Goal: Task Accomplishment & Management: Complete application form

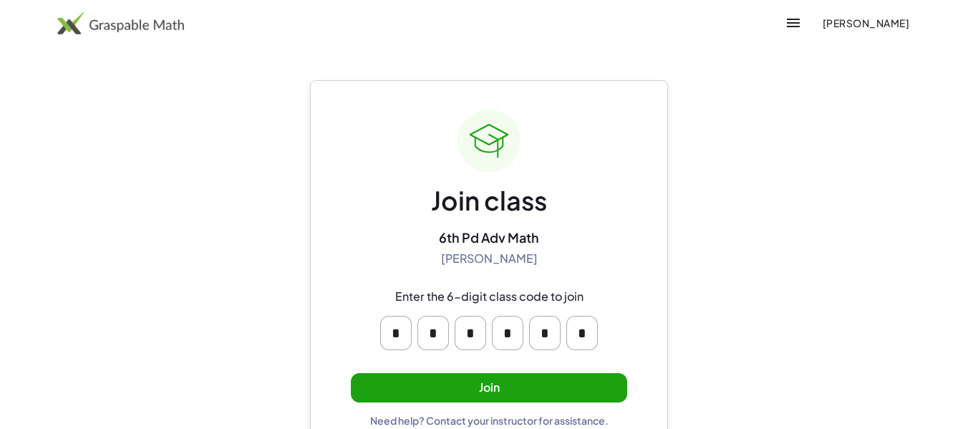
click at [524, 392] on button "Join" at bounding box center [489, 387] width 276 height 29
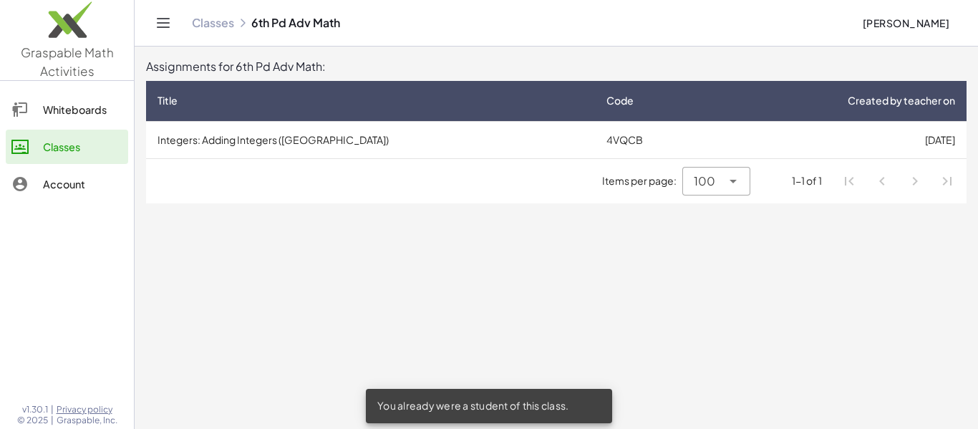
click at [45, 95] on link "Whiteboards" at bounding box center [67, 109] width 122 height 34
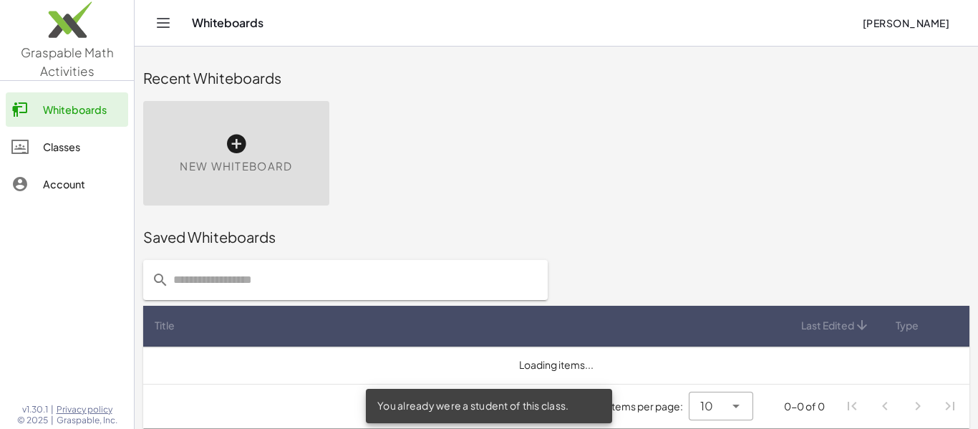
click at [44, 137] on link "Classes" at bounding box center [67, 147] width 122 height 34
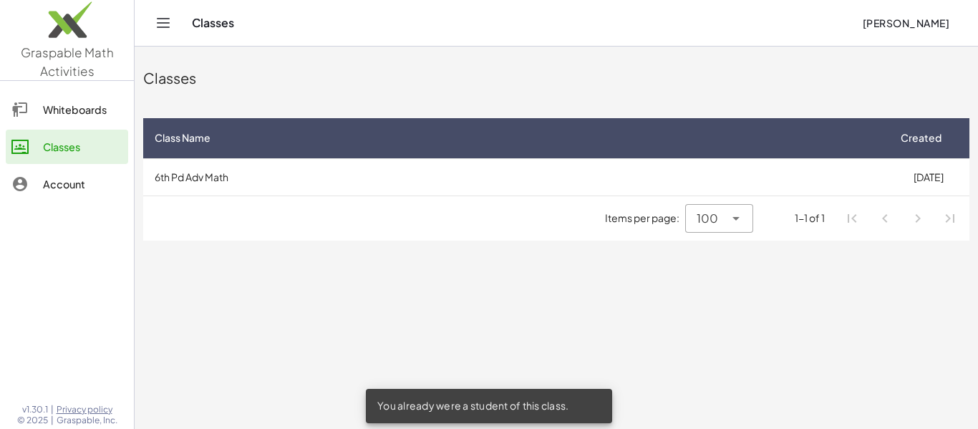
click at [262, 219] on div "Items per page: 100 *** 1-1 of 1" at bounding box center [556, 218] width 826 height 44
click at [837, 219] on ul "Pagination Navigation" at bounding box center [901, 218] width 130 height 33
click at [897, 216] on li "Pagination Navigation" at bounding box center [885, 218] width 26 height 26
click at [893, 217] on li "Pagination Navigation" at bounding box center [885, 218] width 26 height 26
click at [935, 223] on ul "Pagination Navigation" at bounding box center [901, 218] width 130 height 33
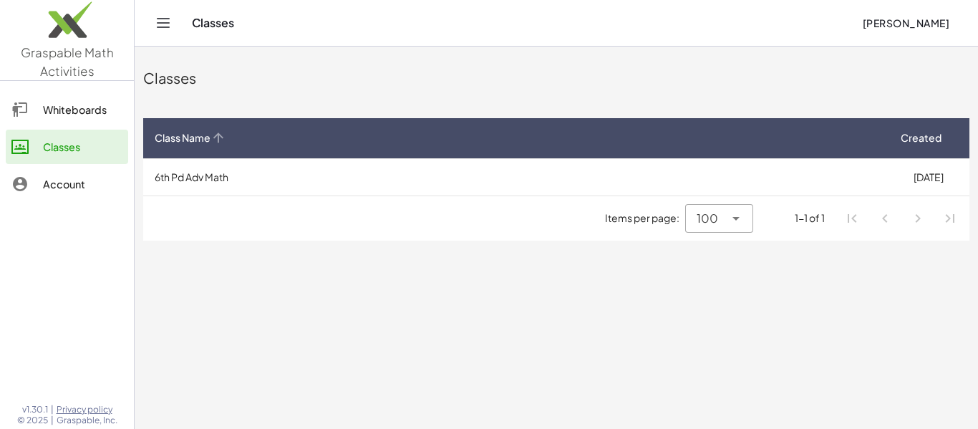
click at [169, 136] on span "Class Name" at bounding box center [183, 137] width 56 height 15
click at [222, 133] on icon at bounding box center [217, 137] width 15 height 15
click at [208, 142] on span "Class Name" at bounding box center [183, 137] width 56 height 15
click at [170, 31] on button "Toggle navigation" at bounding box center [163, 22] width 23 height 23
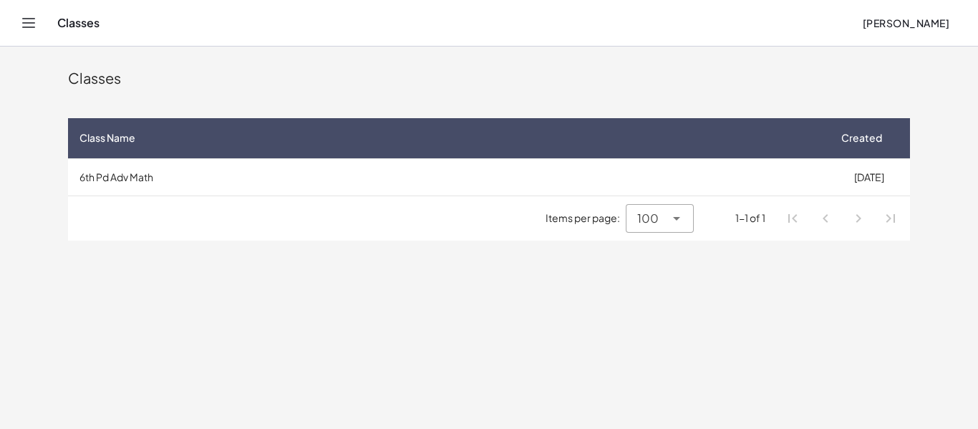
click at [68, 15] on div "Classes [PERSON_NAME]" at bounding box center [488, 23] width 943 height 46
click at [24, 32] on button "Toggle navigation" at bounding box center [28, 22] width 23 height 23
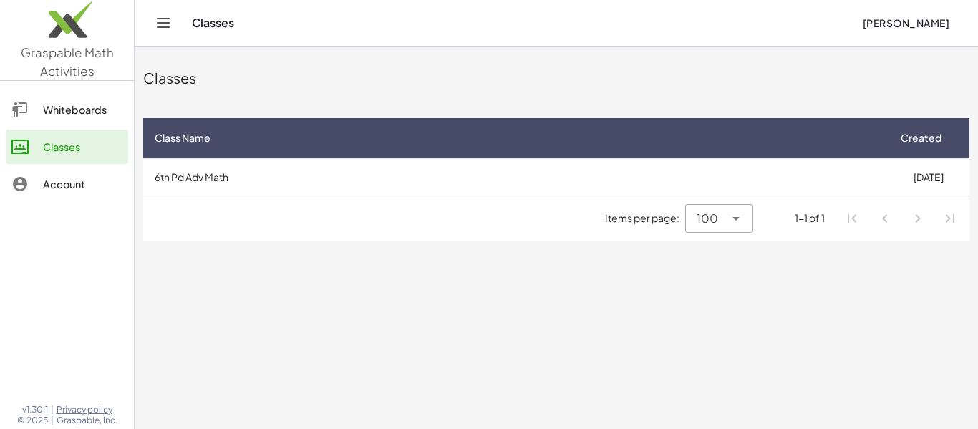
click at [52, 54] on span "Graspable Math Activities" at bounding box center [67, 61] width 93 height 34
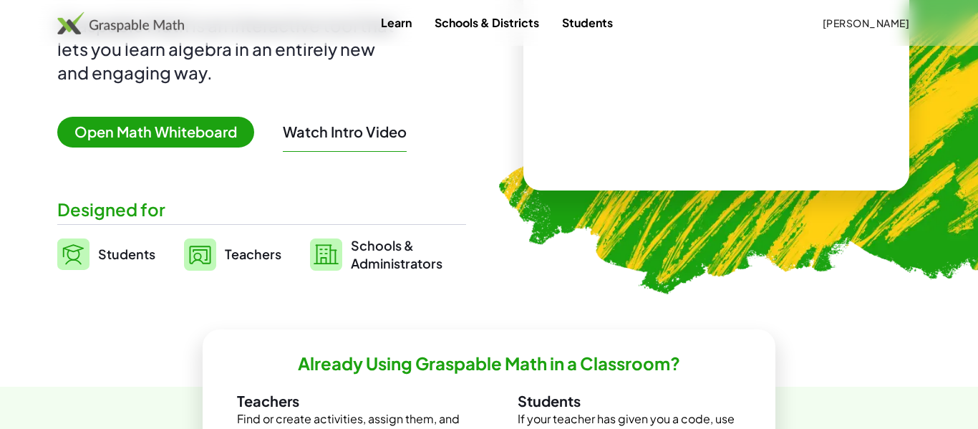
scroll to position [201, 0]
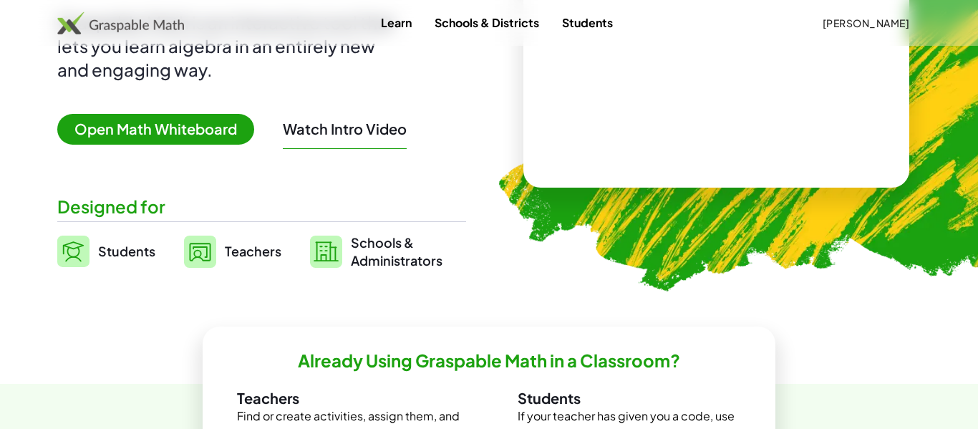
click at [82, 246] on img at bounding box center [73, 251] width 32 height 31
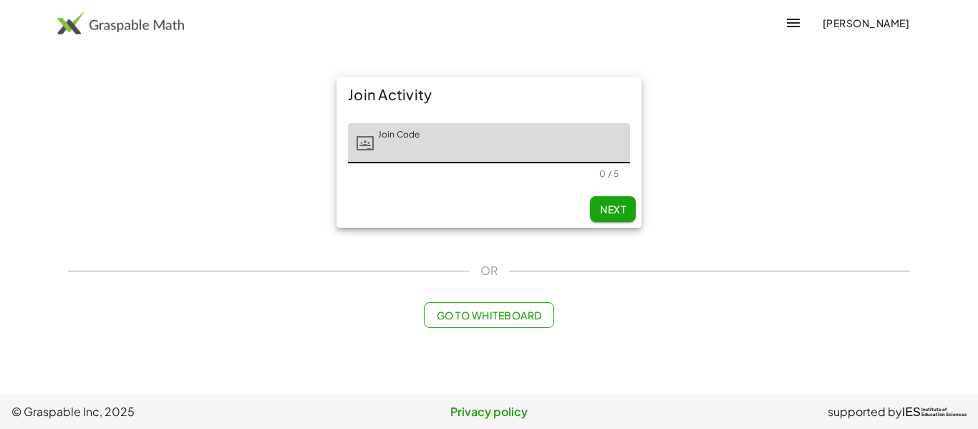
click at [85, 33] on img at bounding box center [120, 22] width 127 height 23
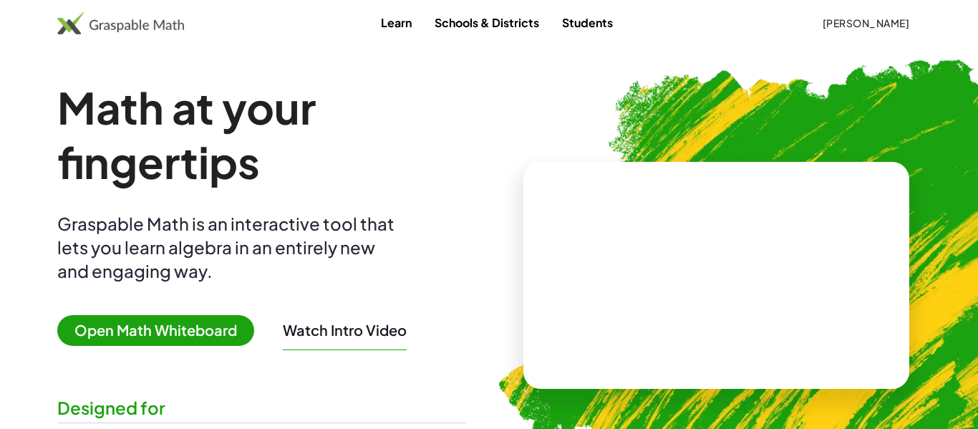
scroll to position [201, 0]
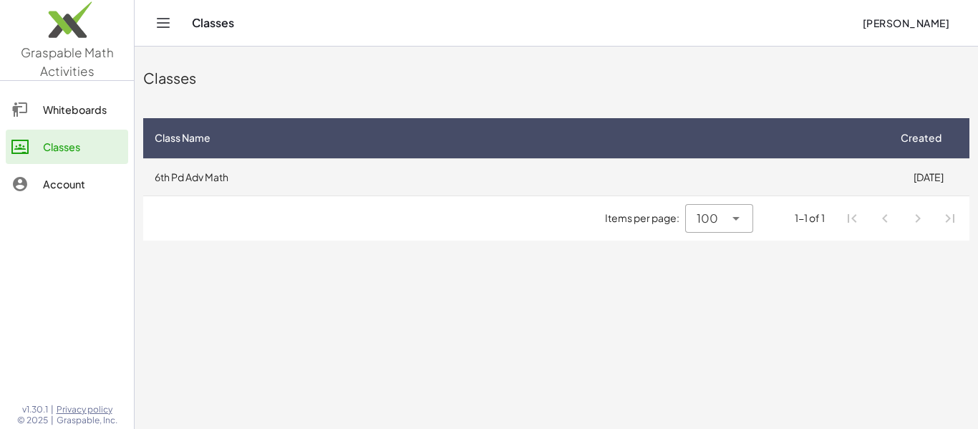
click at [185, 184] on td "6th Pd Adv Math" at bounding box center [515, 176] width 744 height 37
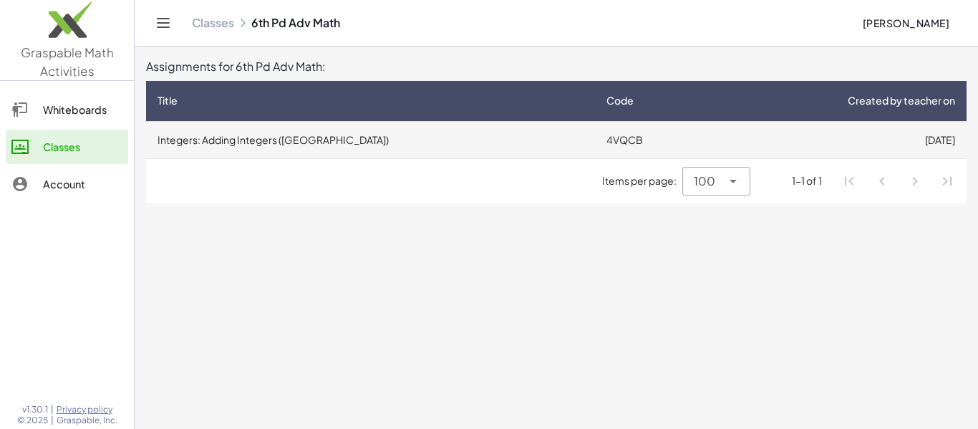
click at [188, 139] on td "Integers: Adding Integers ([GEOGRAPHIC_DATA])" at bounding box center [370, 139] width 449 height 37
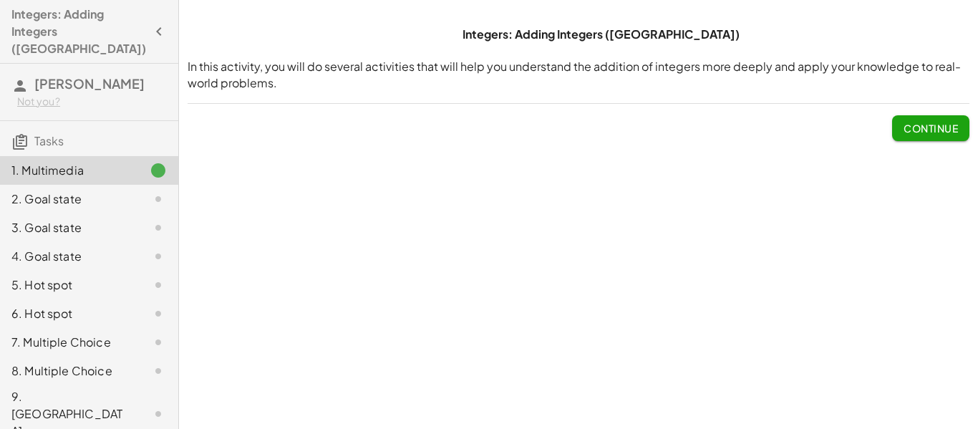
click at [909, 141] on div "Integers: Adding Integers ([GEOGRAPHIC_DATA]) In this activity, you will do sev…" at bounding box center [578, 84] width 799 height 132
click at [906, 137] on button "Continue" at bounding box center [930, 128] width 77 height 26
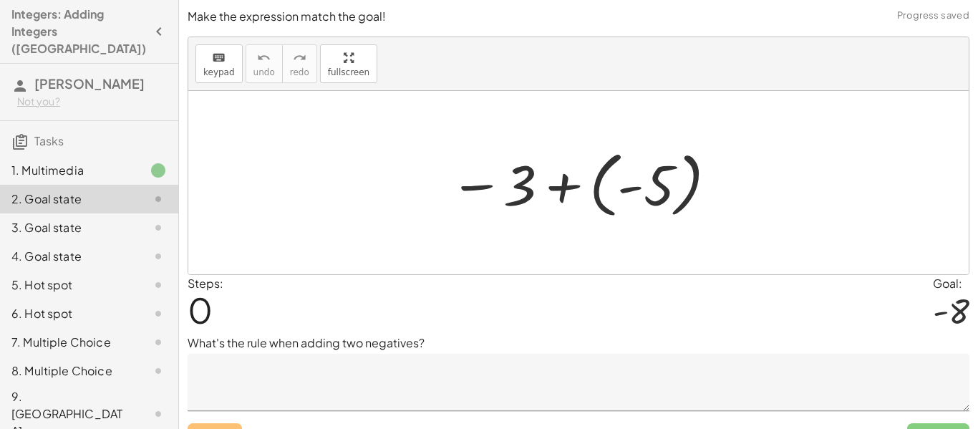
click at [427, 360] on textarea at bounding box center [579, 382] width 782 height 57
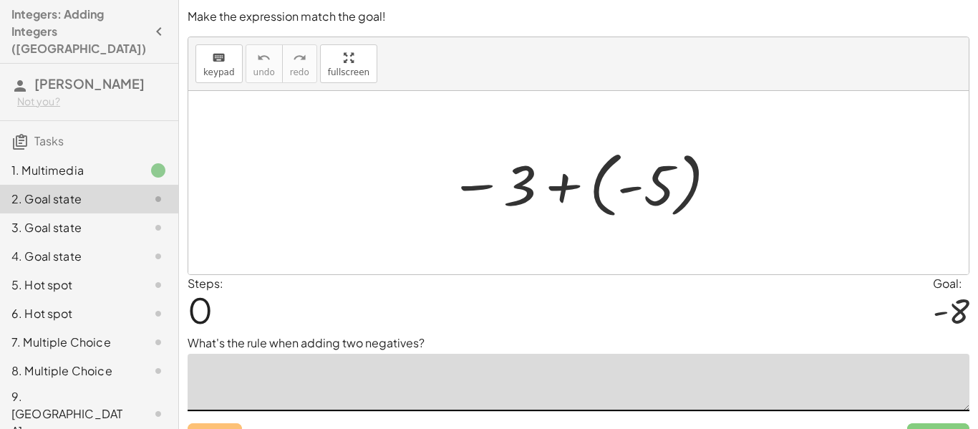
scroll to position [29, 0]
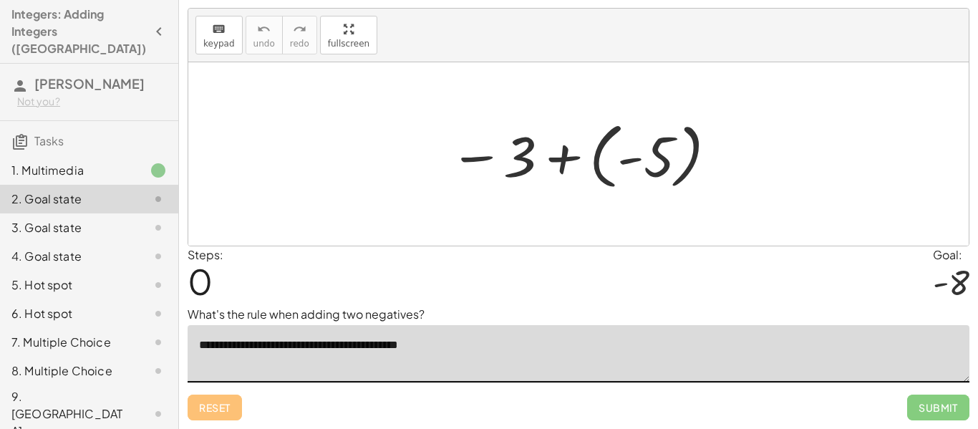
drag, startPoint x: 457, startPoint y: 347, endPoint x: 349, endPoint y: 345, distance: 108.8
click at [349, 345] on textarea "**********" at bounding box center [579, 353] width 782 height 57
type textarea "**********"
click at [739, 292] on div "Steps: 0 Goal: - 8" at bounding box center [579, 275] width 782 height 59
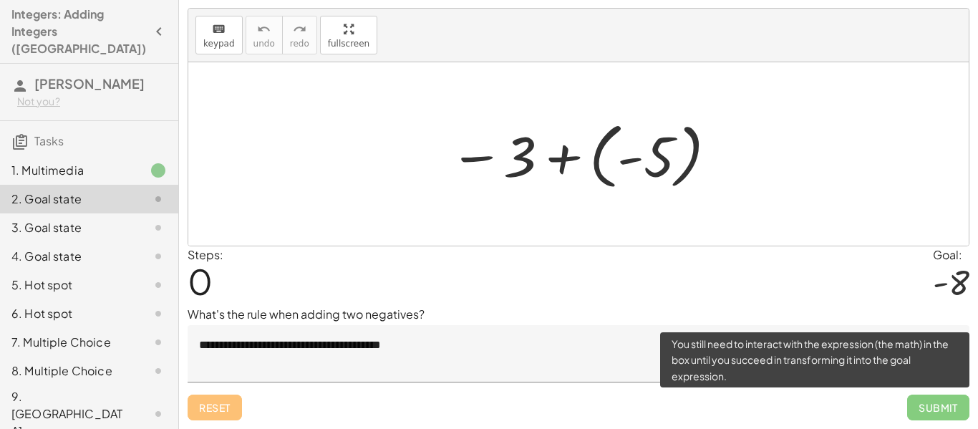
click at [951, 408] on span "Submit" at bounding box center [938, 407] width 62 height 26
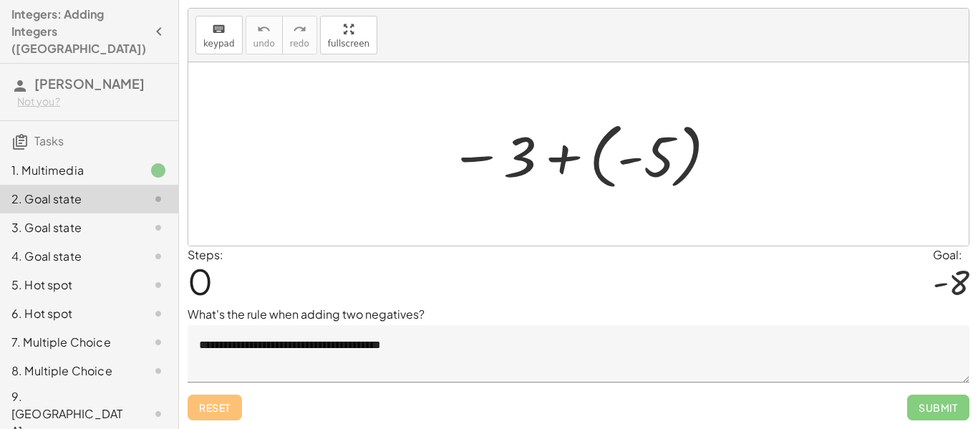
drag, startPoint x: 966, startPoint y: 278, endPoint x: 926, endPoint y: 271, distance: 40.2
click at [926, 271] on div "Steps: 0 Goal: - 8" at bounding box center [579, 275] width 782 height 59
click at [605, 162] on div at bounding box center [583, 154] width 283 height 79
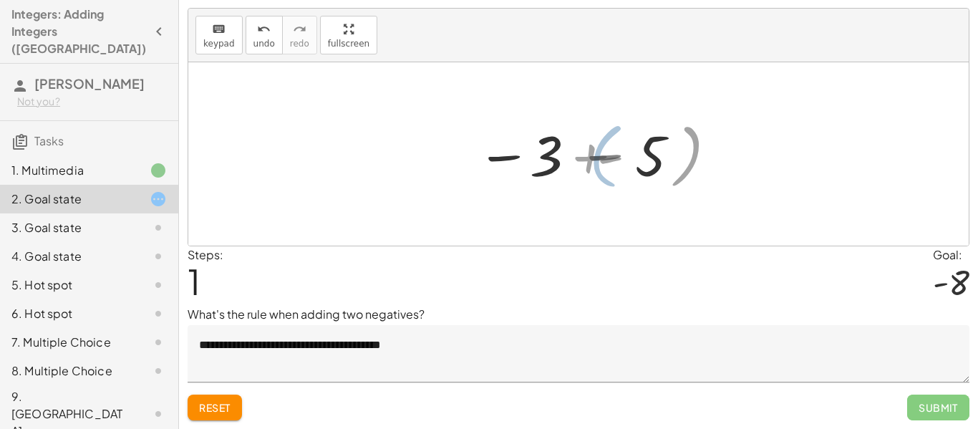
click at [530, 160] on div at bounding box center [584, 154] width 200 height 71
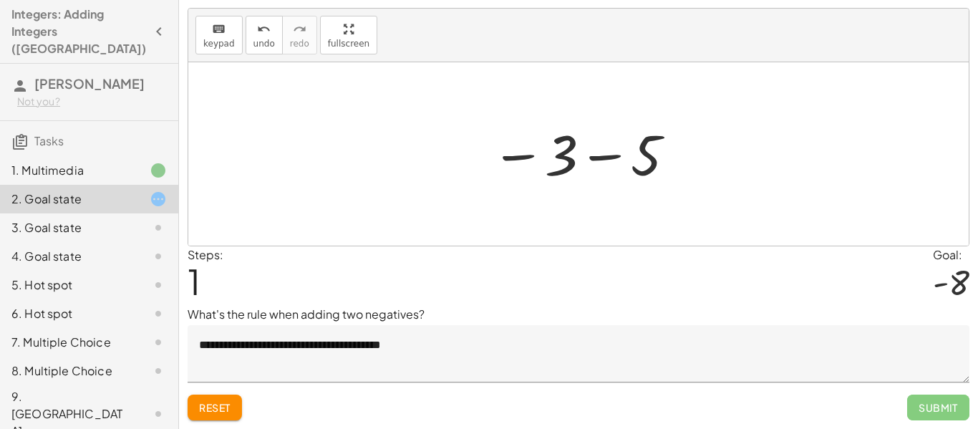
click at [605, 156] on div at bounding box center [584, 154] width 200 height 71
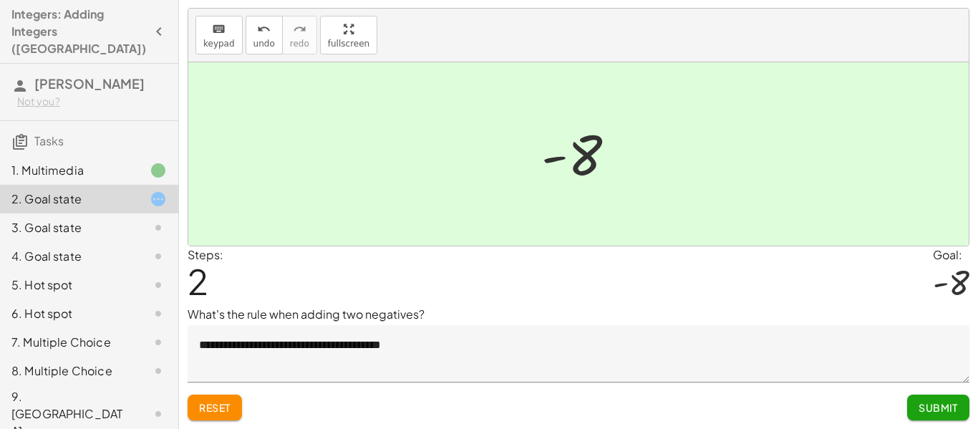
click at [0, 0] on div "**********" at bounding box center [0, 0] width 0 height 0
click at [902, 401] on div "Reset Submit" at bounding box center [579, 401] width 782 height 38
click at [917, 402] on button "Submit" at bounding box center [938, 407] width 62 height 26
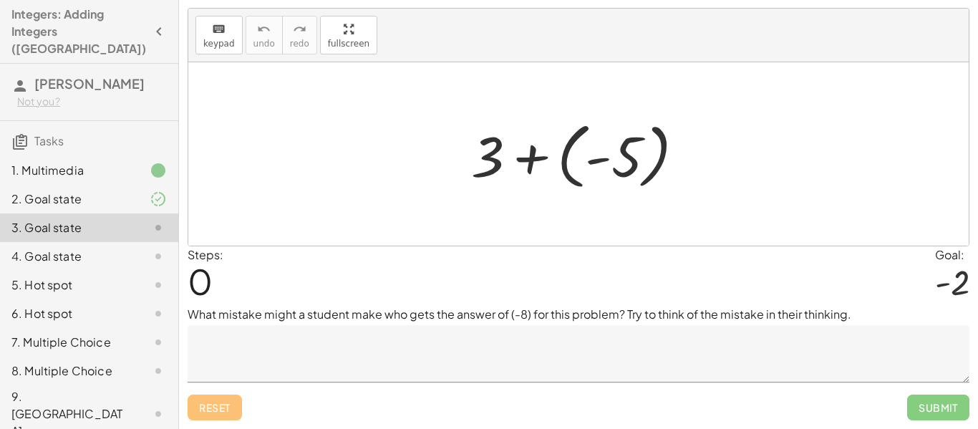
click at [600, 190] on div at bounding box center [583, 154] width 239 height 79
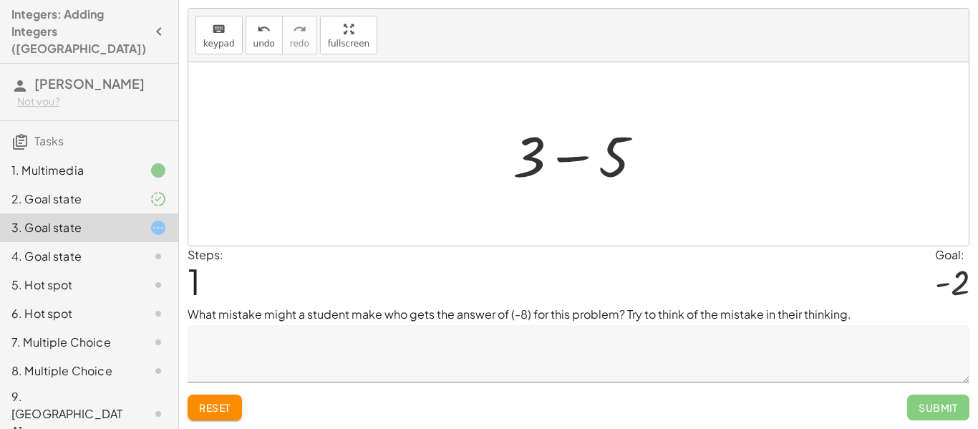
click at [619, 182] on div at bounding box center [583, 154] width 156 height 74
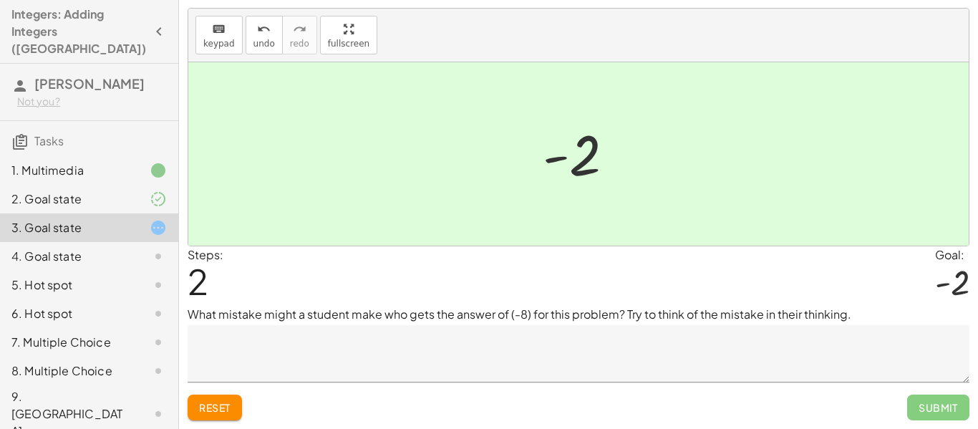
click at [622, 204] on div at bounding box center [578, 153] width 780 height 183
click at [962, 291] on div at bounding box center [952, 282] width 34 height 38
click at [717, 232] on div at bounding box center [578, 153] width 780 height 183
click at [0, 0] on div "Make the expression match the goal! keyboard keypad undo undo redo redo fullscr…" at bounding box center [0, 0] width 0 height 0
click at [216, 411] on span "Reset" at bounding box center [214, 407] width 31 height 13
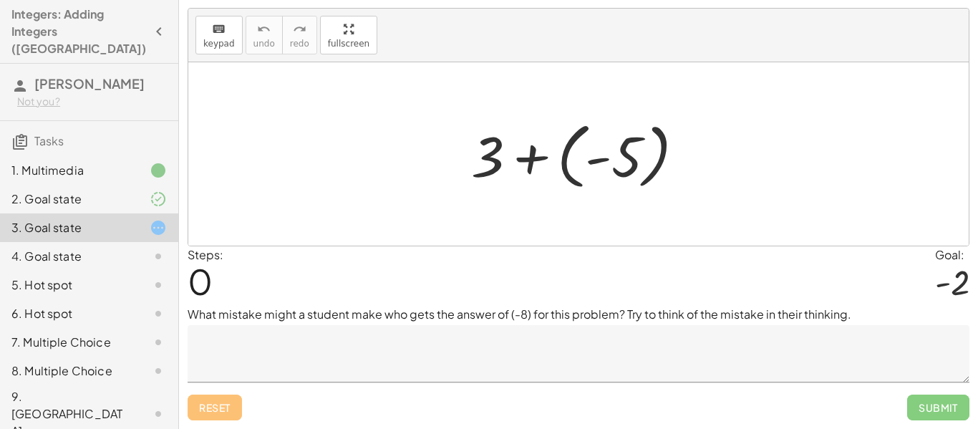
click at [400, 349] on textarea at bounding box center [579, 353] width 782 height 57
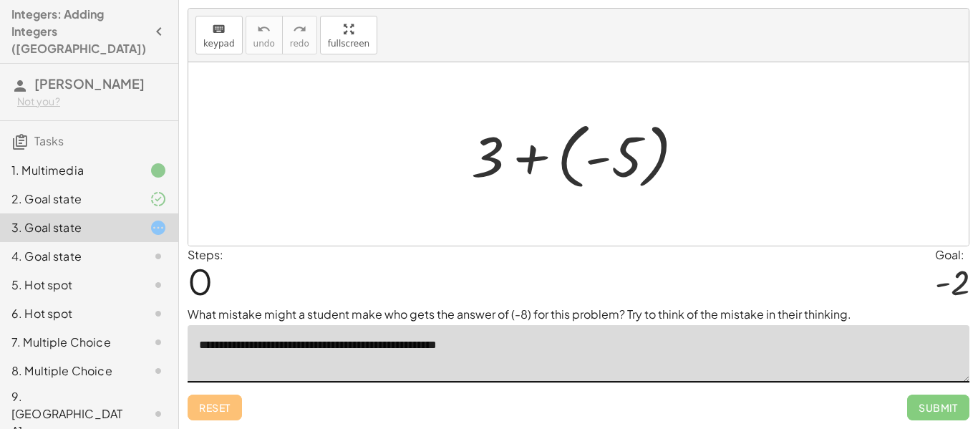
click at [510, 164] on div at bounding box center [583, 154] width 239 height 79
click at [510, 164] on div at bounding box center [583, 154] width 156 height 74
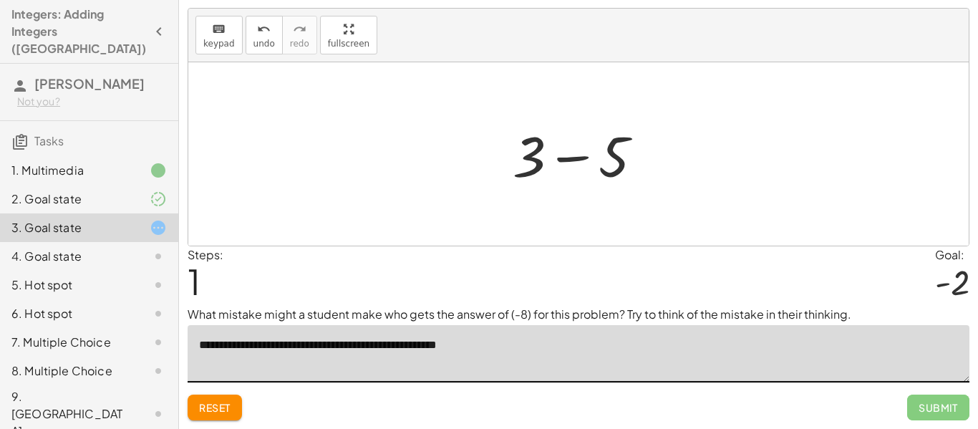
click at [510, 164] on div at bounding box center [583, 154] width 156 height 74
click at [611, 141] on div at bounding box center [583, 154] width 156 height 74
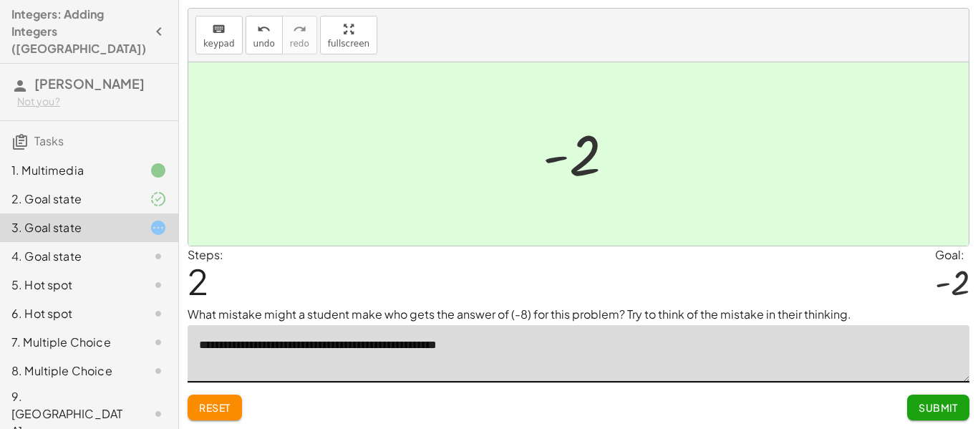
type textarea "**********"
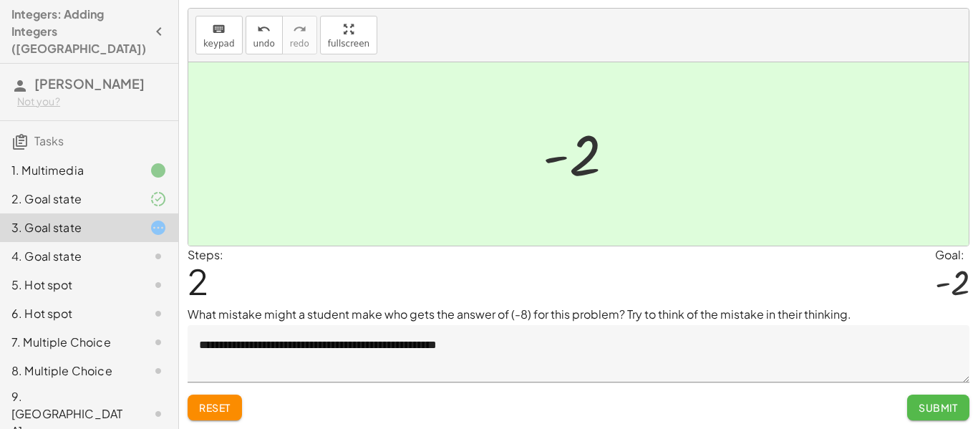
click at [940, 417] on button "Submit" at bounding box center [938, 407] width 62 height 26
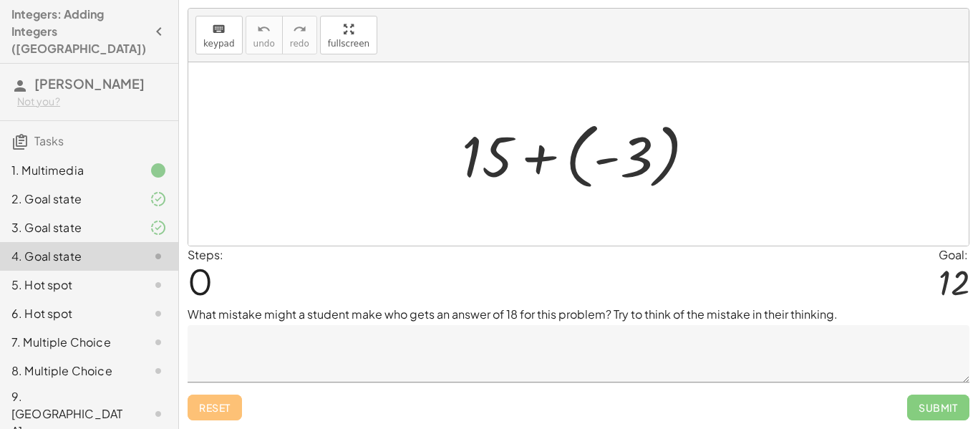
scroll to position [31, 0]
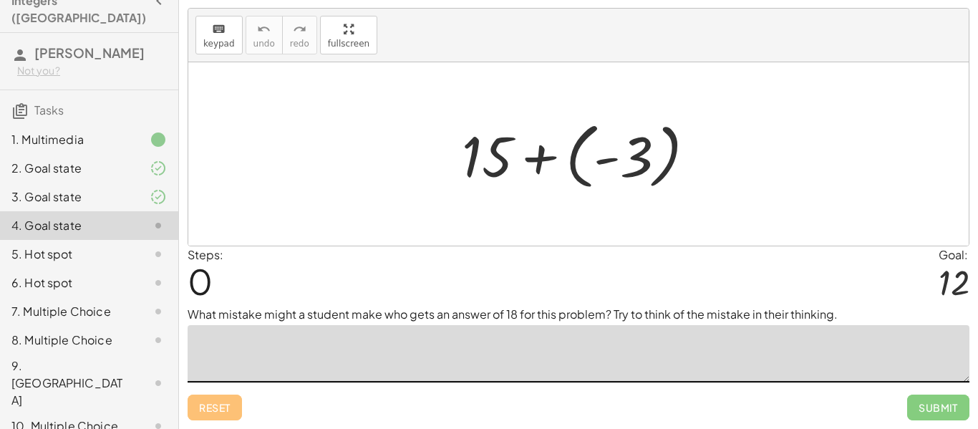
click at [321, 349] on textarea at bounding box center [579, 353] width 782 height 57
click at [329, 349] on textarea "**********" at bounding box center [579, 353] width 782 height 57
click at [334, 349] on textarea "**********" at bounding box center [579, 353] width 782 height 57
click at [350, 345] on textarea "**********" at bounding box center [579, 353] width 782 height 57
type textarea "**********"
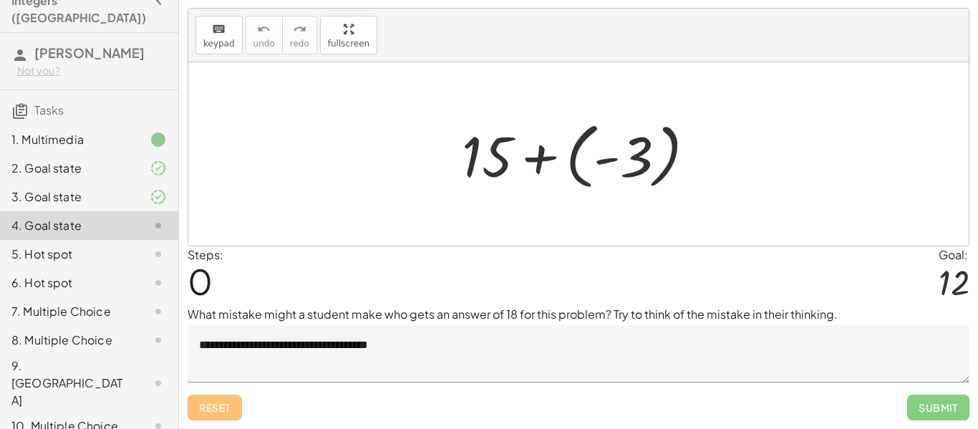
click at [571, 256] on div "Steps: 0 Goal: 12" at bounding box center [579, 275] width 782 height 59
click at [567, 251] on div "Steps: 0 Goal: 12" at bounding box center [579, 275] width 782 height 59
click at [535, 166] on div at bounding box center [584, 154] width 259 height 79
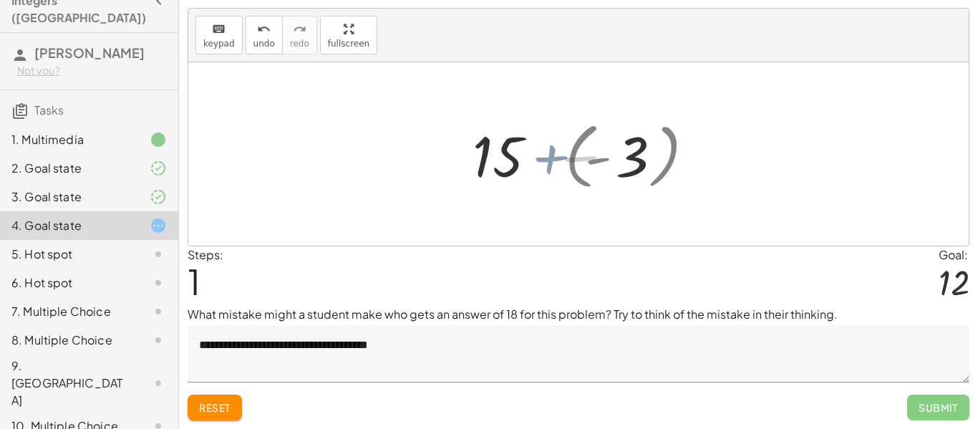
click at [535, 166] on div at bounding box center [583, 154] width 176 height 74
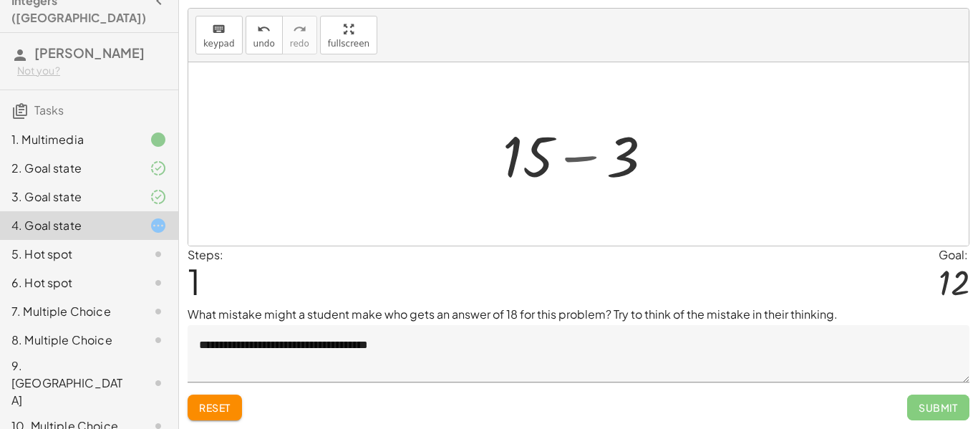
click at [535, 166] on div at bounding box center [583, 154] width 176 height 74
click at [577, 157] on div at bounding box center [583, 154] width 176 height 74
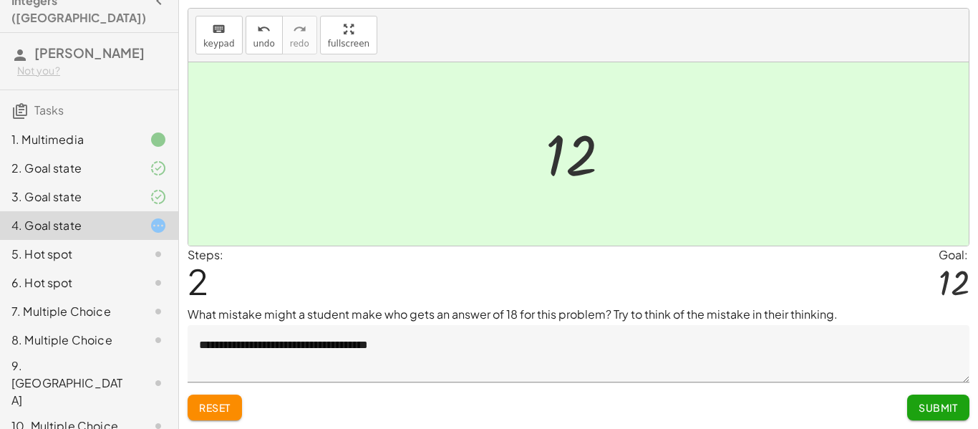
click at [924, 414] on button "Submit" at bounding box center [938, 407] width 62 height 26
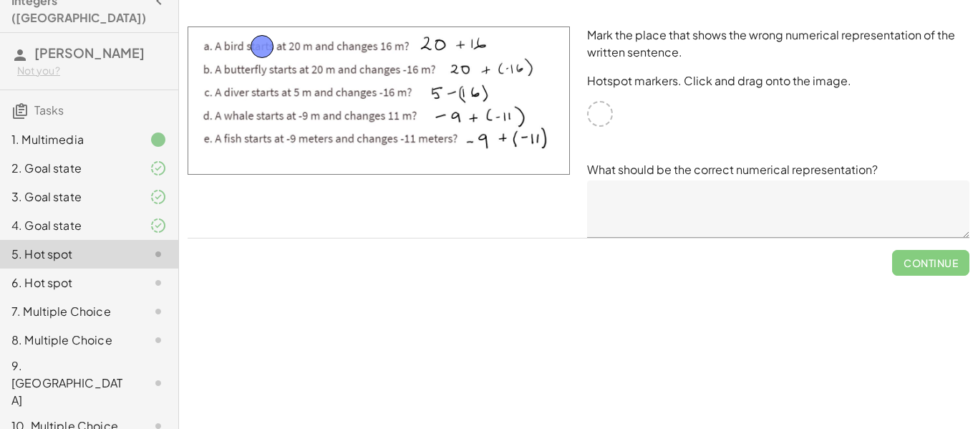
drag, startPoint x: 603, startPoint y: 112, endPoint x: 267, endPoint y: 47, distance: 342.6
drag, startPoint x: 267, startPoint y: 47, endPoint x: 271, endPoint y: 65, distance: 18.4
drag, startPoint x: 271, startPoint y: 65, endPoint x: 271, endPoint y: 54, distance: 10.7
drag, startPoint x: 591, startPoint y: 105, endPoint x: 570, endPoint y: 102, distance: 21.0
click at [570, 102] on div "Mark the place that shows the wrong numerical representation of the written sen…" at bounding box center [578, 132] width 799 height 228
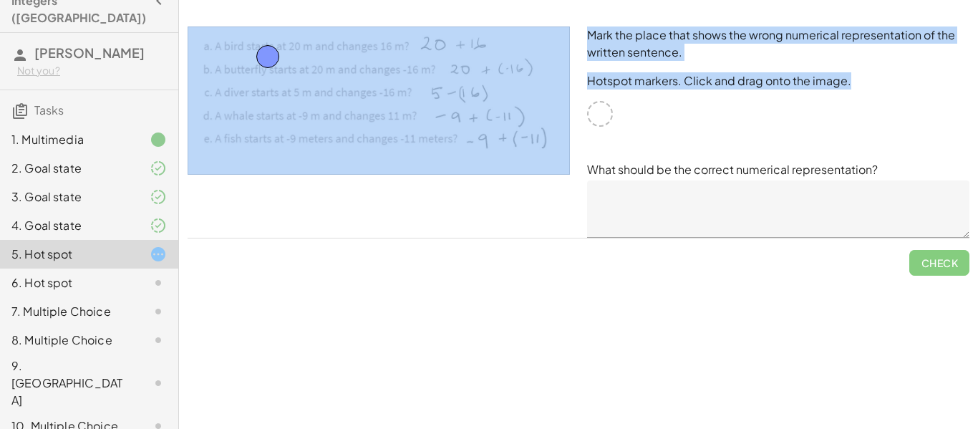
click at [572, 102] on div at bounding box center [378, 132] width 399 height 228
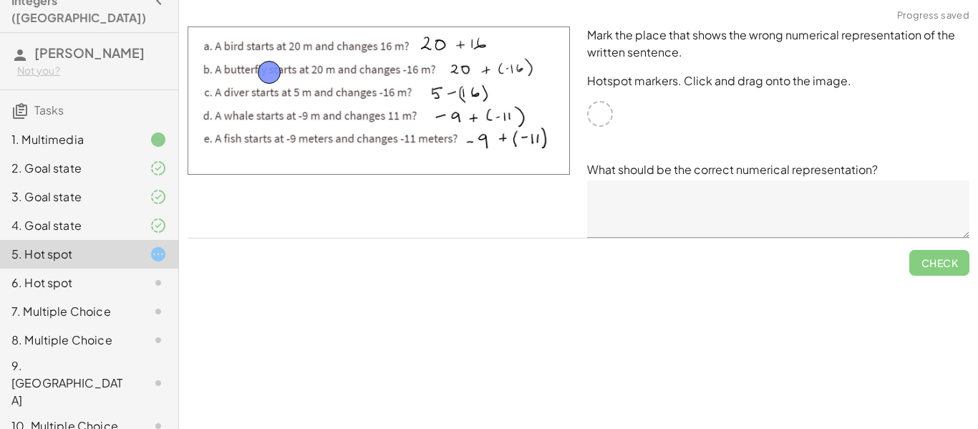
drag, startPoint x: 265, startPoint y: 59, endPoint x: 265, endPoint y: 73, distance: 13.6
drag, startPoint x: 265, startPoint y: 73, endPoint x: 514, endPoint y: 68, distance: 249.2
drag, startPoint x: 514, startPoint y: 70, endPoint x: 204, endPoint y: 77, distance: 310.0
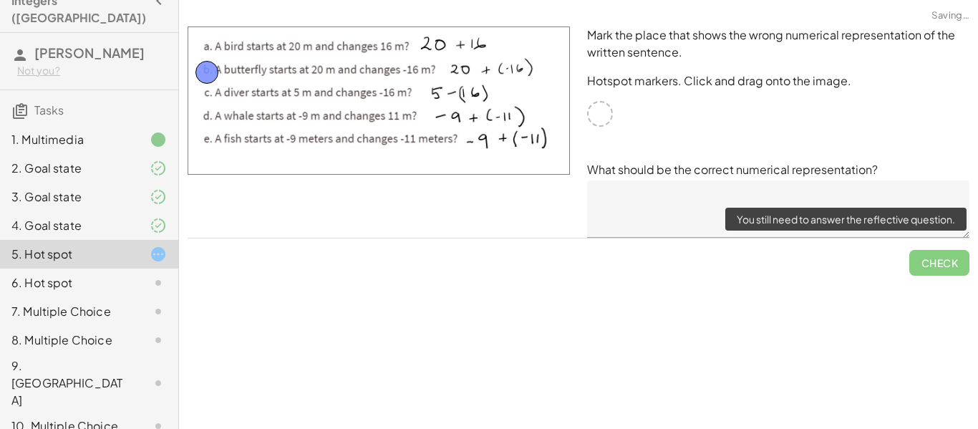
click at [956, 273] on span "Check" at bounding box center [939, 256] width 60 height 37
click at [942, 263] on span "Check" at bounding box center [939, 256] width 60 height 37
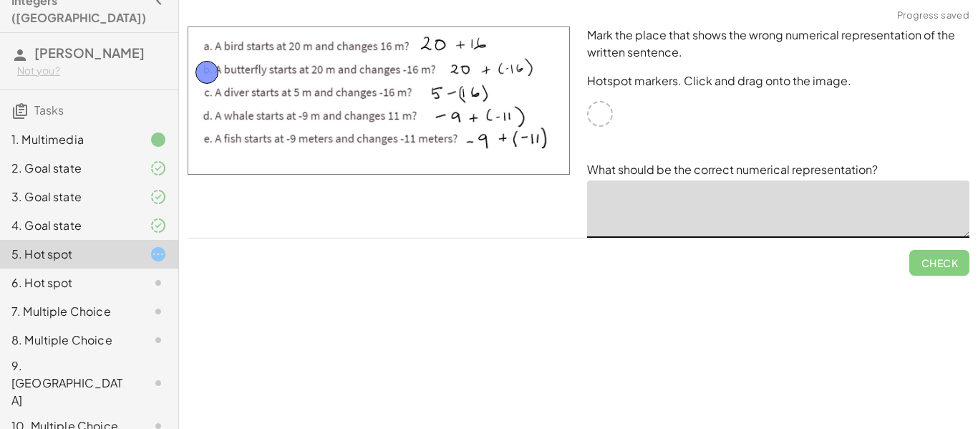
click at [709, 185] on textarea at bounding box center [778, 208] width 382 height 57
type textarea "**"
drag, startPoint x: 207, startPoint y: 73, endPoint x: 468, endPoint y: 100, distance: 262.7
click at [48, 274] on div "6. Hot spot" at bounding box center [68, 282] width 115 height 17
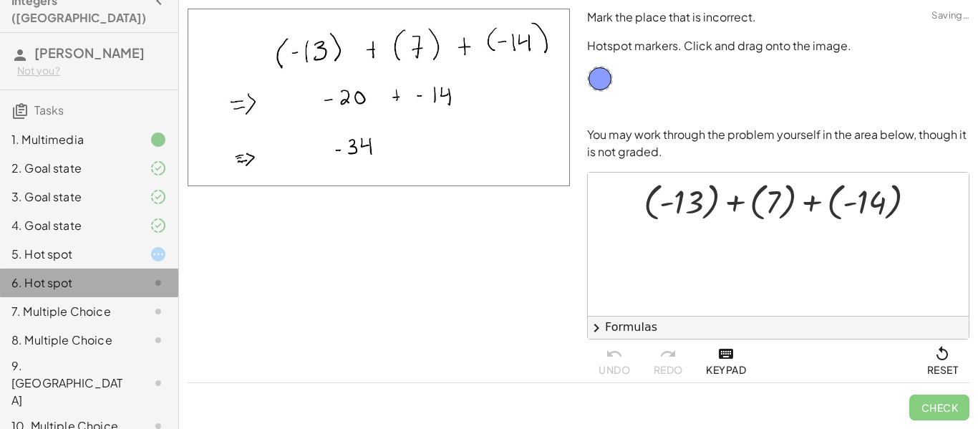
click at [48, 274] on div "6. Hot spot" at bounding box center [68, 282] width 115 height 17
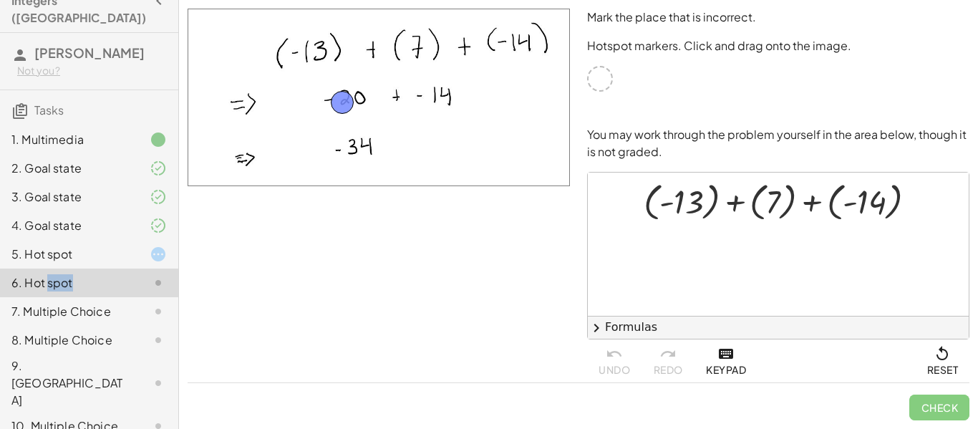
drag, startPoint x: 606, startPoint y: 73, endPoint x: 351, endPoint y: 97, distance: 255.9
click at [808, 245] on div at bounding box center [778, 244] width 381 height 143
click at [687, 160] on p "You may work through the problem yourself in the area below, though it is not g…" at bounding box center [778, 143] width 382 height 34
click at [728, 198] on div at bounding box center [785, 200] width 298 height 48
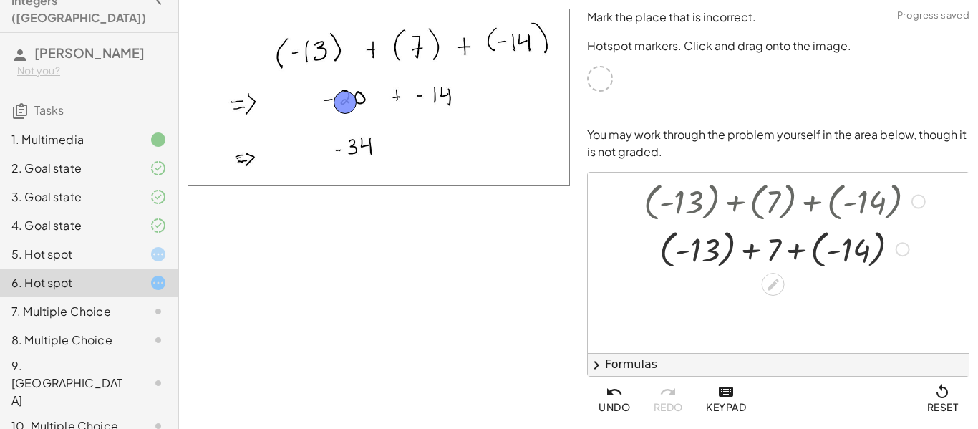
click at [759, 218] on div at bounding box center [785, 200] width 298 height 48
click at [767, 243] on div at bounding box center [785, 248] width 298 height 48
click at [771, 273] on div at bounding box center [773, 284] width 23 height 23
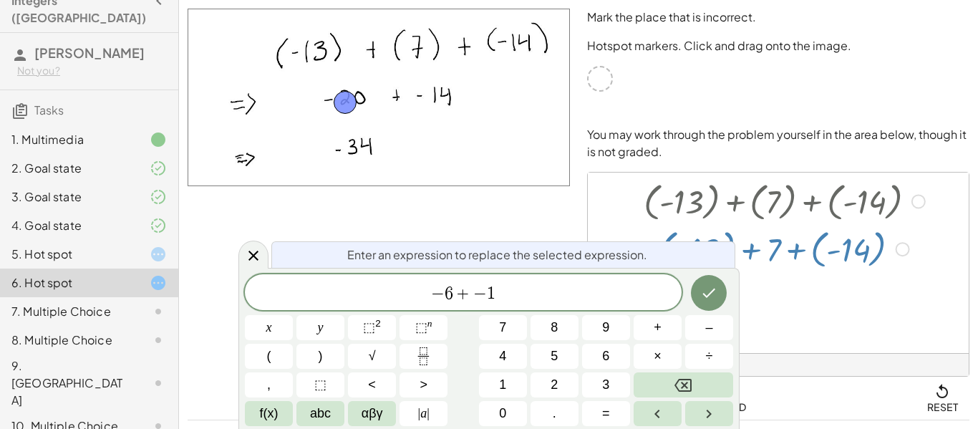
scroll to position [4, 0]
click at [707, 298] on icon "Done" at bounding box center [708, 292] width 17 height 17
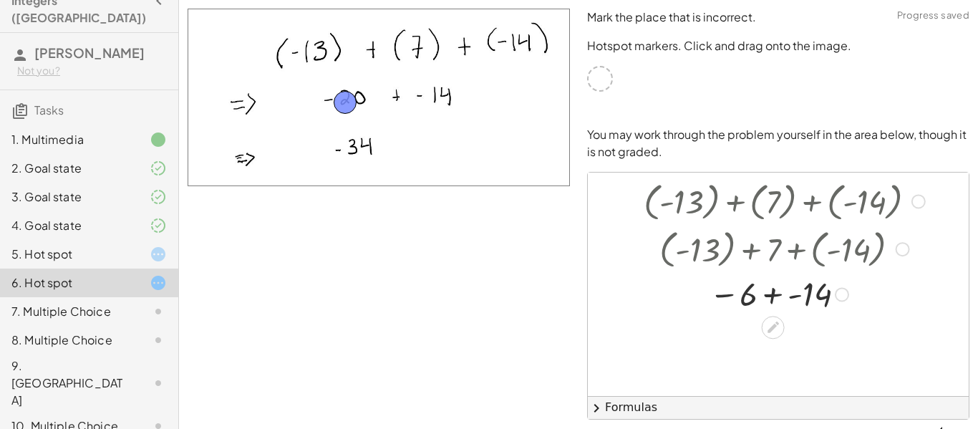
click at [896, 244] on div at bounding box center [903, 249] width 14 height 14
click at [943, 225] on span "Go back to this line" at bounding box center [973, 226] width 85 height 11
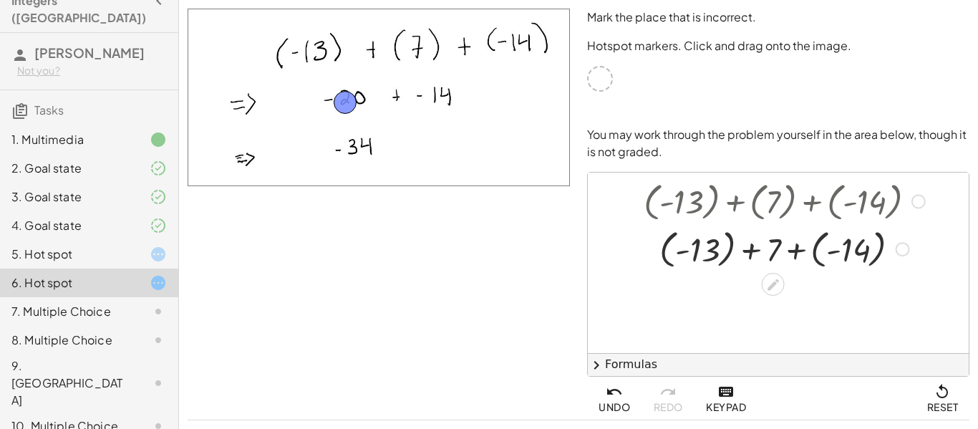
click at [901, 251] on div "Go back to this line Copy line as LaTeX Copy derivation as LaTeX" at bounding box center [903, 249] width 14 height 14
click at [938, 216] on span "Transform line" at bounding box center [963, 215] width 64 height 11
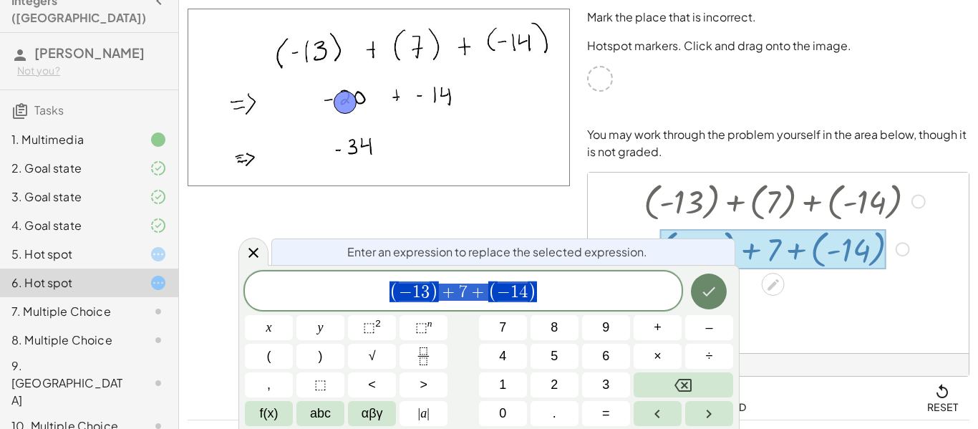
click at [795, 280] on body "**********" at bounding box center [489, 233] width 978 height 466
click at [782, 288] on div at bounding box center [773, 284] width 23 height 23
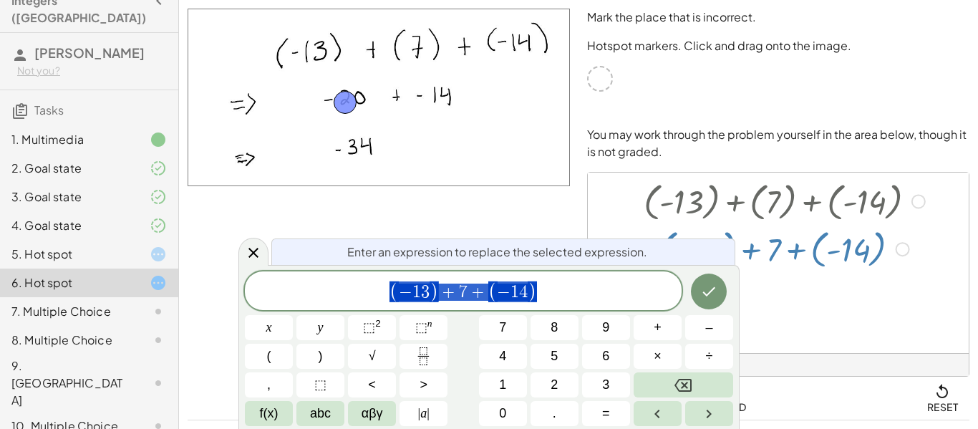
click at [898, 253] on div "Transform line Copy line as LaTeX Copy derivation as LaTeX Expand new lines: On" at bounding box center [903, 249] width 14 height 14
click at [938, 404] on span "Reset" at bounding box center [941, 398] width 31 height 30
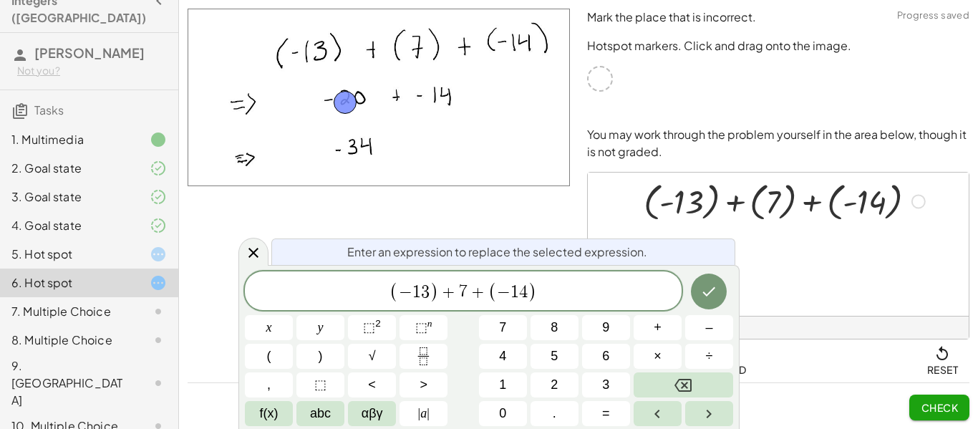
click at [921, 203] on div at bounding box center [918, 201] width 14 height 14
drag, startPoint x: 641, startPoint y: 276, endPoint x: 626, endPoint y: 281, distance: 15.6
click at [626, 281] on div "( − 1 3 ) + 7 + ( − 1 4 ) ​" at bounding box center [463, 290] width 437 height 39
drag, startPoint x: 467, startPoint y: 292, endPoint x: 392, endPoint y: 292, distance: 75.9
click at [392, 292] on span "( − 1 3 ) + 7 + ( − 1 4 )" at bounding box center [463, 292] width 437 height 24
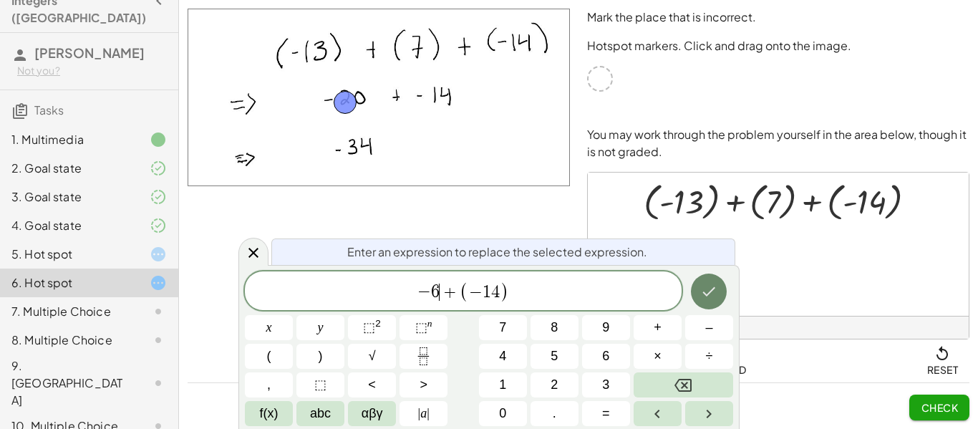
click at [701, 297] on icon "Done" at bounding box center [708, 291] width 17 height 17
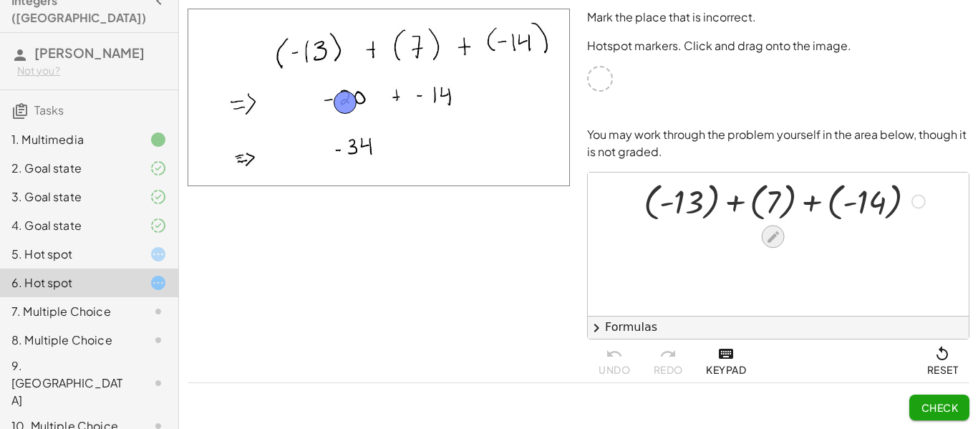
click at [772, 233] on icon at bounding box center [772, 236] width 15 height 15
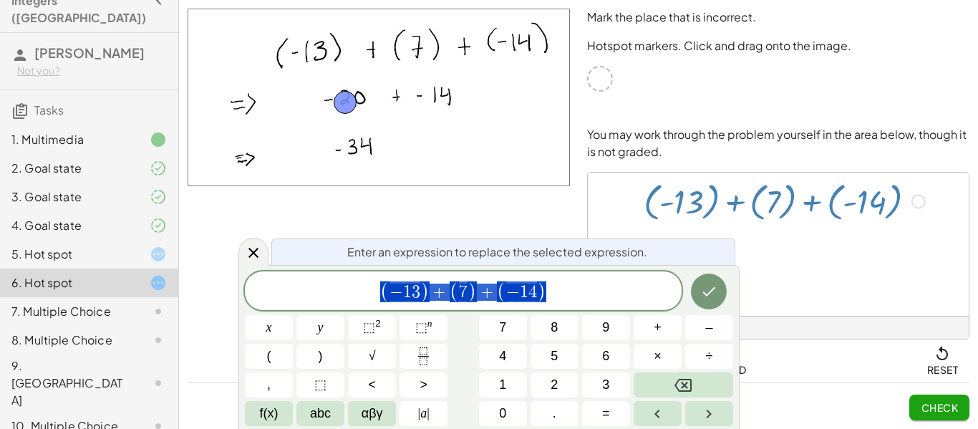
click at [430, 301] on span "( − 1 3 ) + ( 7 ) + ( − 1 4 )" at bounding box center [463, 292] width 437 height 24
drag, startPoint x: 473, startPoint y: 294, endPoint x: 382, endPoint y: 290, distance: 91.7
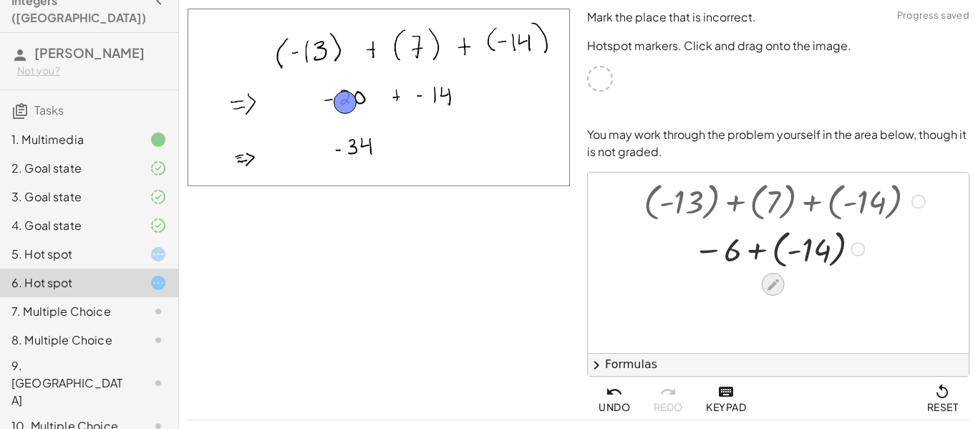
click at [768, 281] on icon at bounding box center [772, 284] width 15 height 15
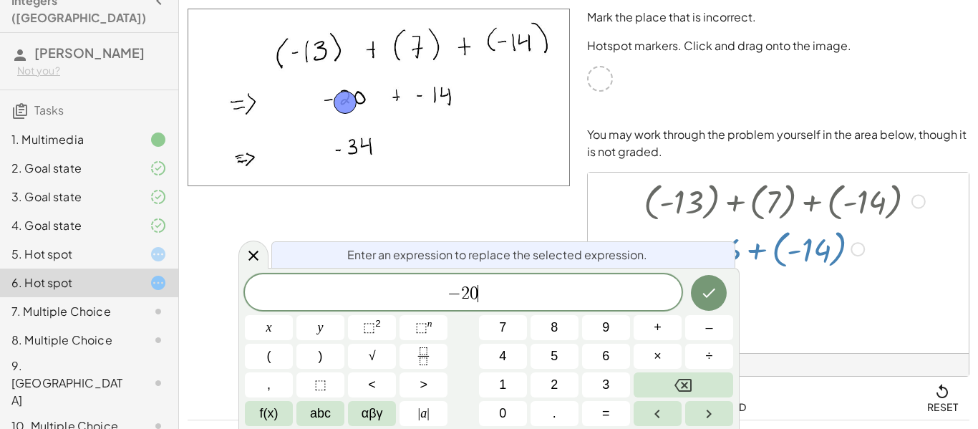
scroll to position [7, 0]
click at [695, 294] on button "Done" at bounding box center [709, 293] width 36 height 36
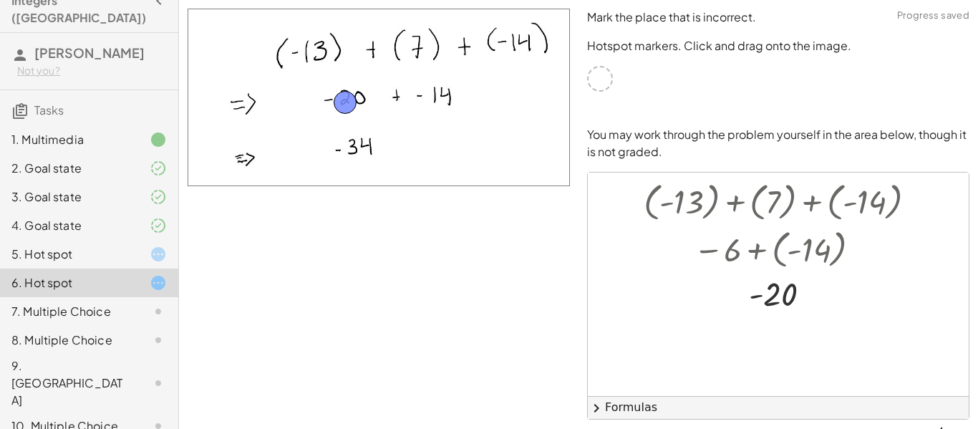
scroll to position [80, 0]
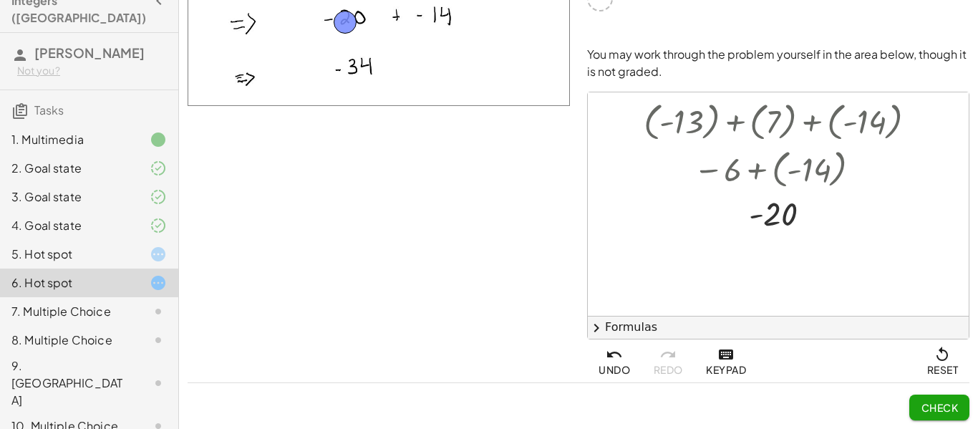
click at [946, 408] on span "Check" at bounding box center [939, 407] width 37 height 13
click at [933, 399] on button "Continue" at bounding box center [930, 407] width 77 height 26
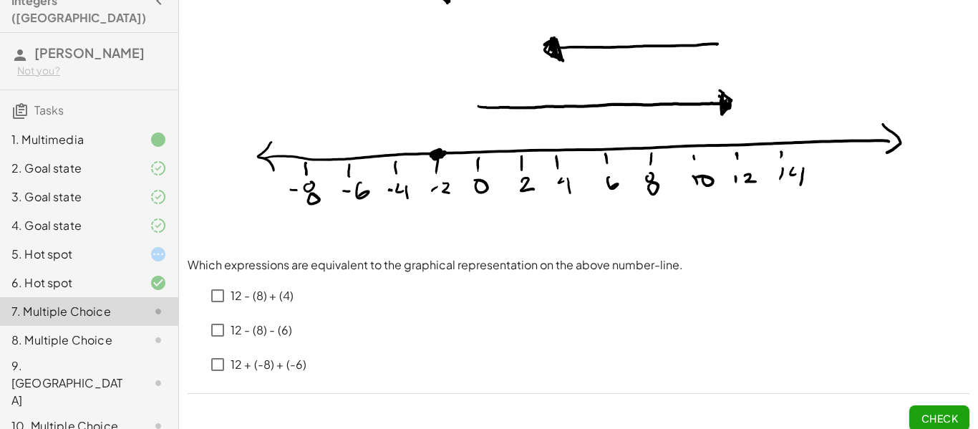
scroll to position [122, 0]
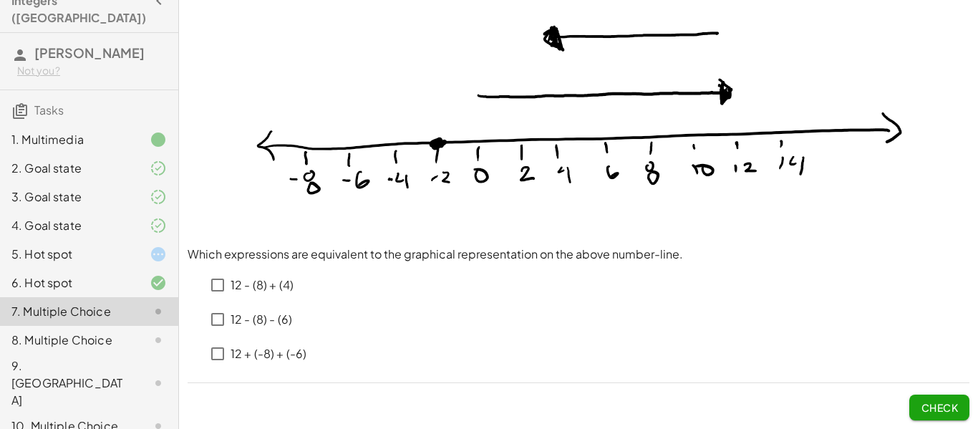
click at [278, 320] on p "12 - (8) - (6)" at bounding box center [262, 319] width 62 height 16
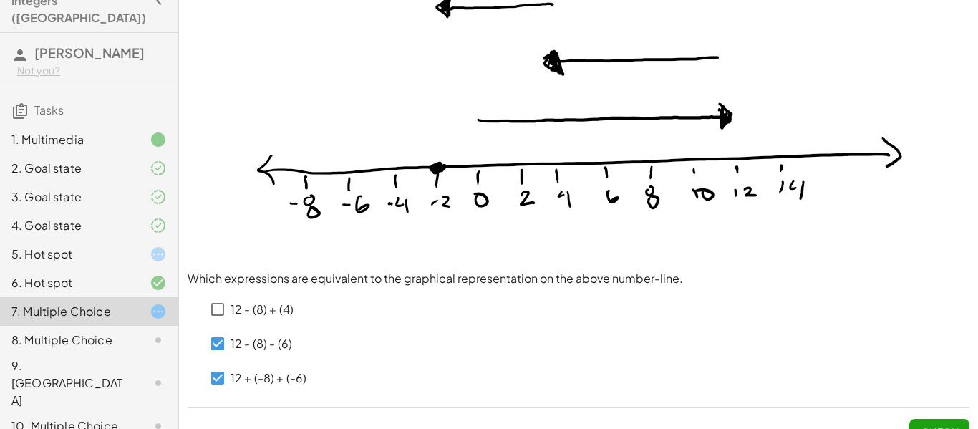
scroll to position [99, 0]
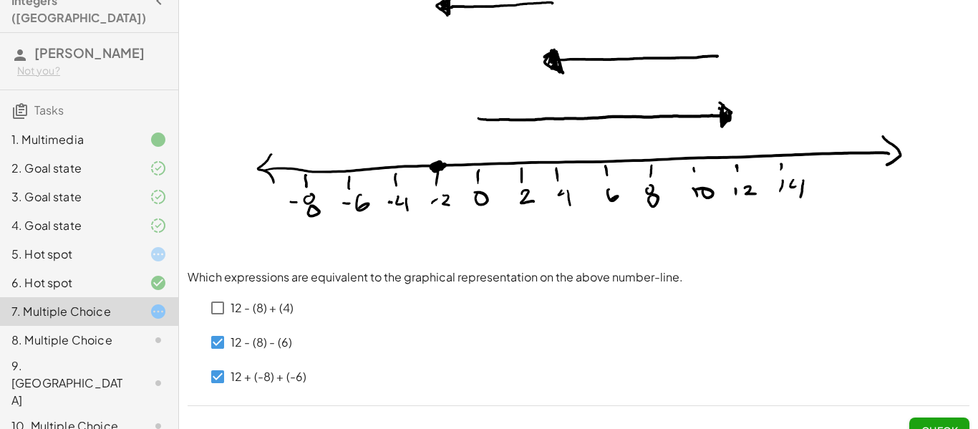
click at [241, 314] on p "12 - (8) + (4)" at bounding box center [262, 308] width 63 height 16
click at [261, 313] on p "12 - (8) + (4)" at bounding box center [262, 308] width 63 height 16
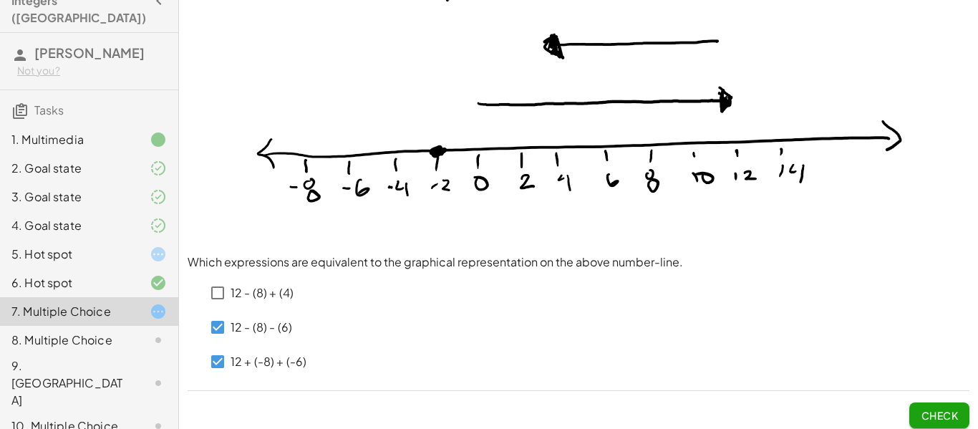
scroll to position [122, 0]
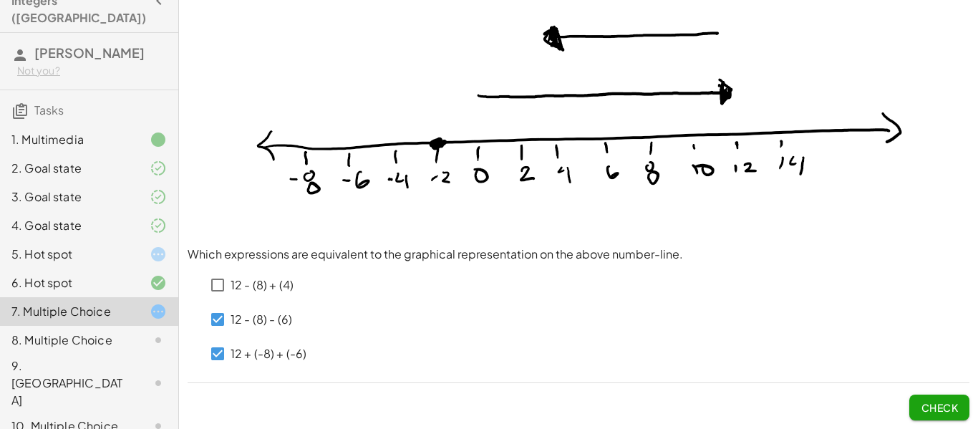
click at [951, 419] on button "Check" at bounding box center [939, 407] width 60 height 26
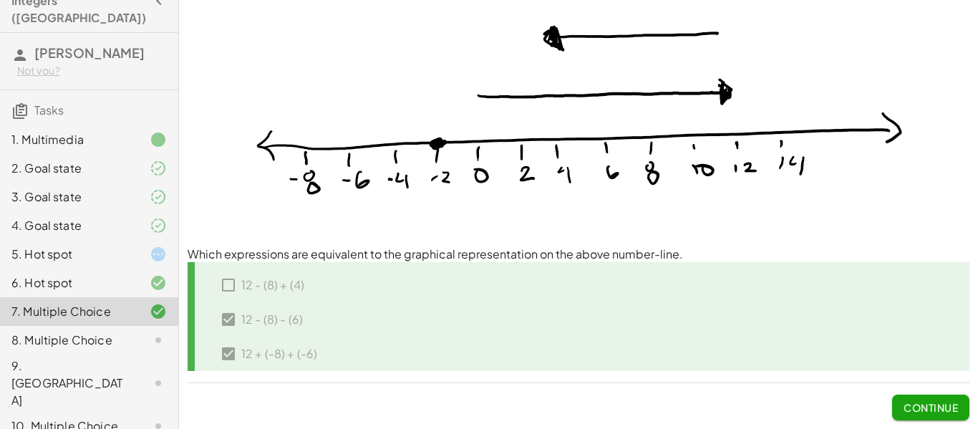
click at [941, 415] on button "Continue" at bounding box center [930, 407] width 77 height 26
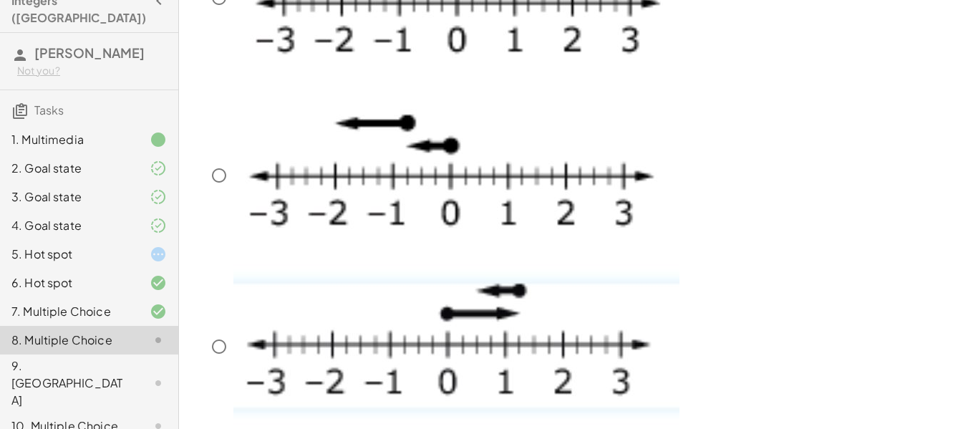
click at [69, 160] on div "2. Goal state" at bounding box center [68, 168] width 115 height 17
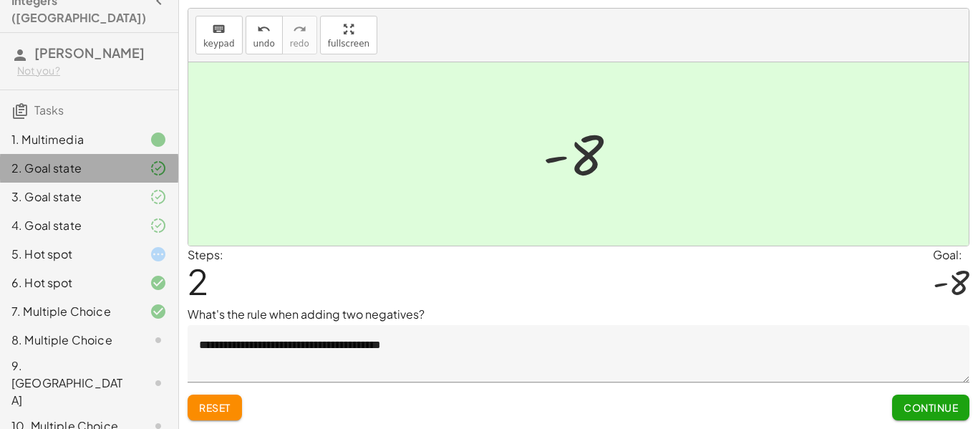
scroll to position [29, 0]
click at [63, 240] on div "3. Goal state" at bounding box center [89, 254] width 178 height 29
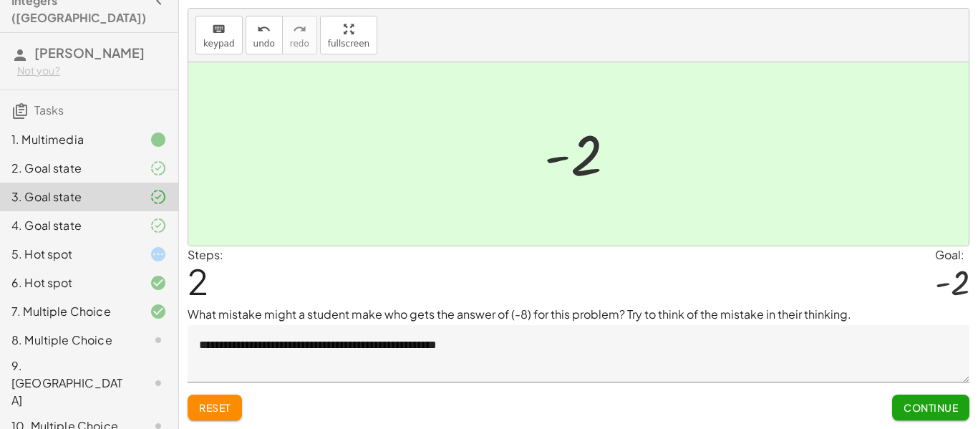
click at [49, 268] on div "4. Goal state" at bounding box center [89, 282] width 178 height 29
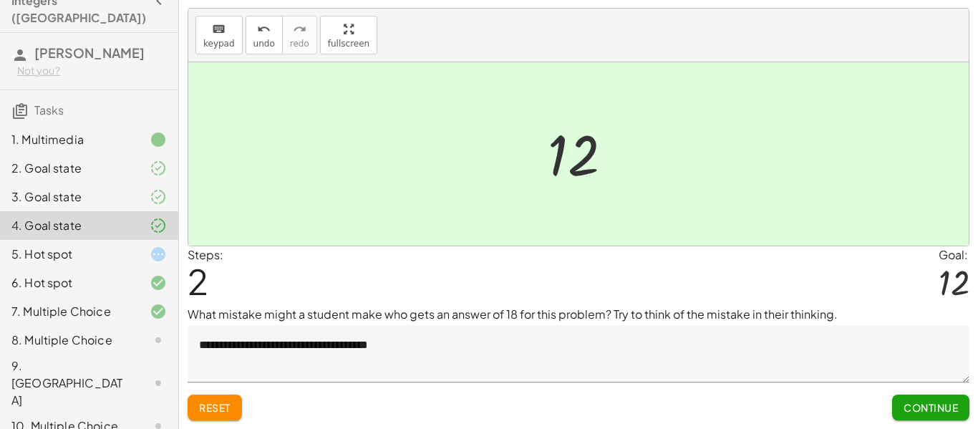
click at [51, 240] on div "3. Goal state" at bounding box center [89, 254] width 178 height 29
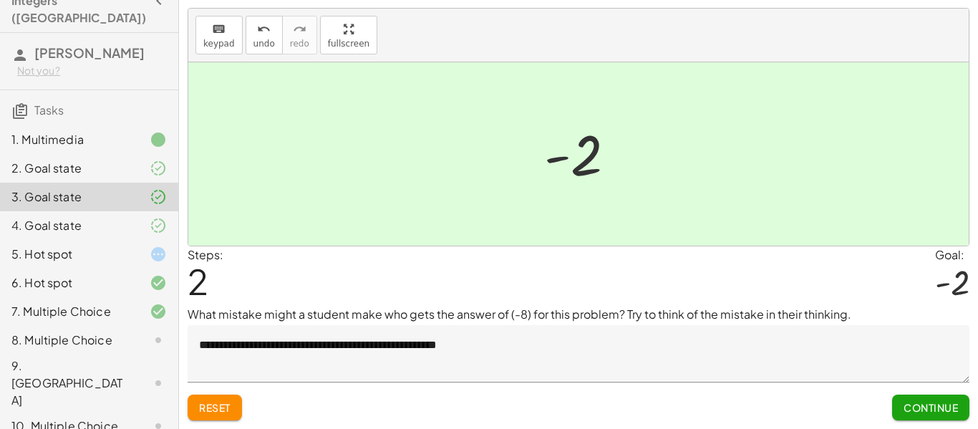
click at [64, 217] on div "4. Goal state" at bounding box center [68, 225] width 115 height 17
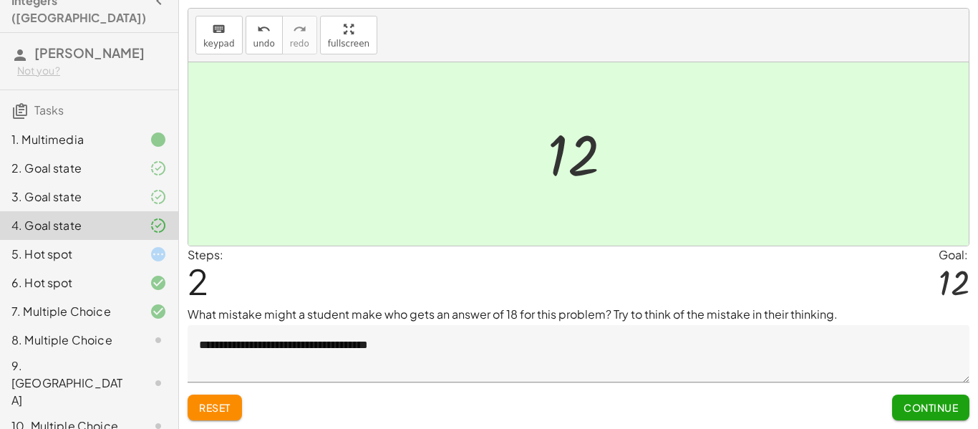
click at [50, 240] on div "3. Goal state" at bounding box center [89, 254] width 178 height 29
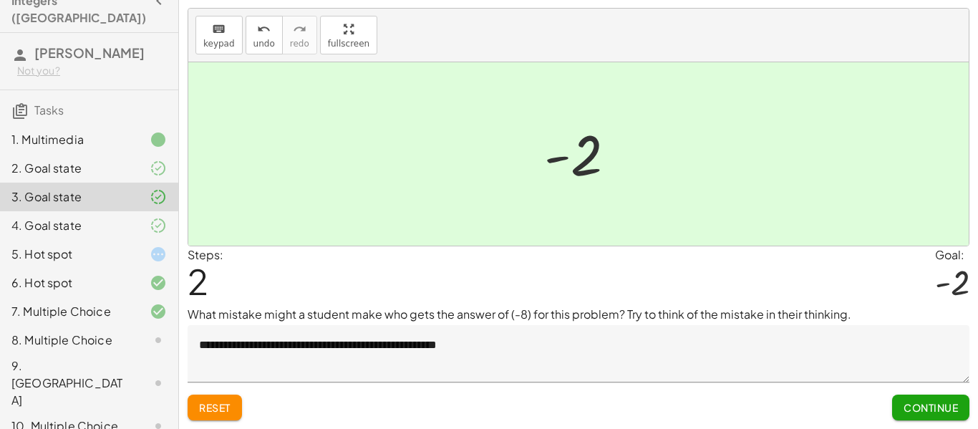
click at [480, 351] on textarea "**********" at bounding box center [579, 353] width 782 height 57
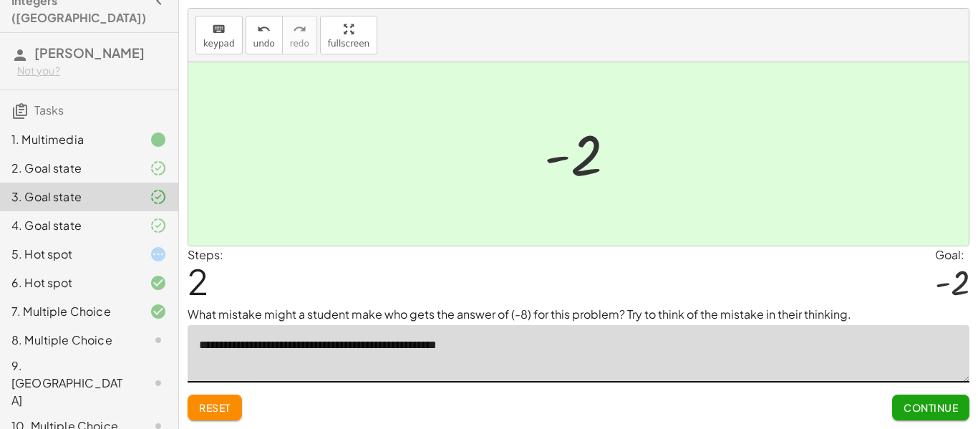
click at [476, 351] on textarea "**********" at bounding box center [579, 353] width 782 height 57
type textarea "**********"
click at [882, 395] on button "Submit Changes" at bounding box center [911, 407] width 115 height 26
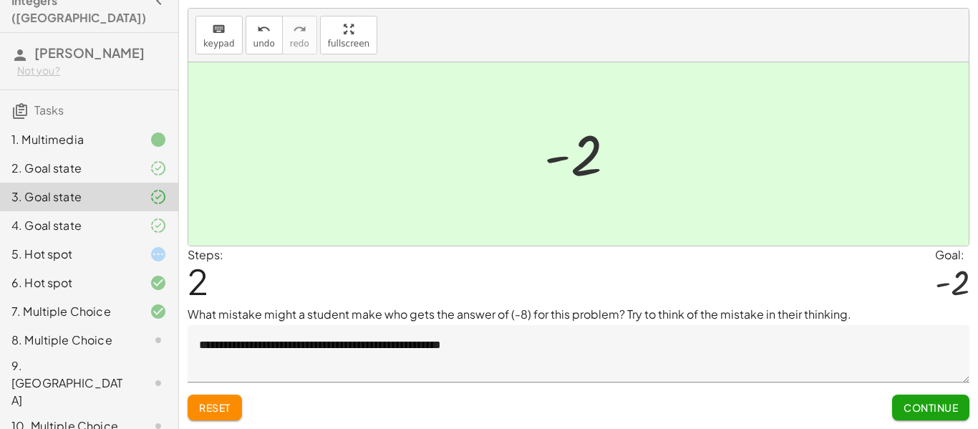
click at [46, 331] on div "8. Multiple Choice" at bounding box center [68, 339] width 115 height 17
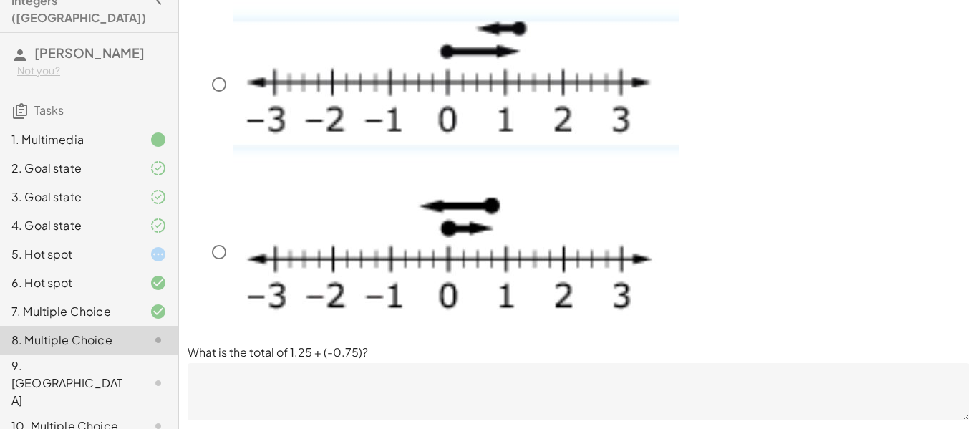
scroll to position [433, 0]
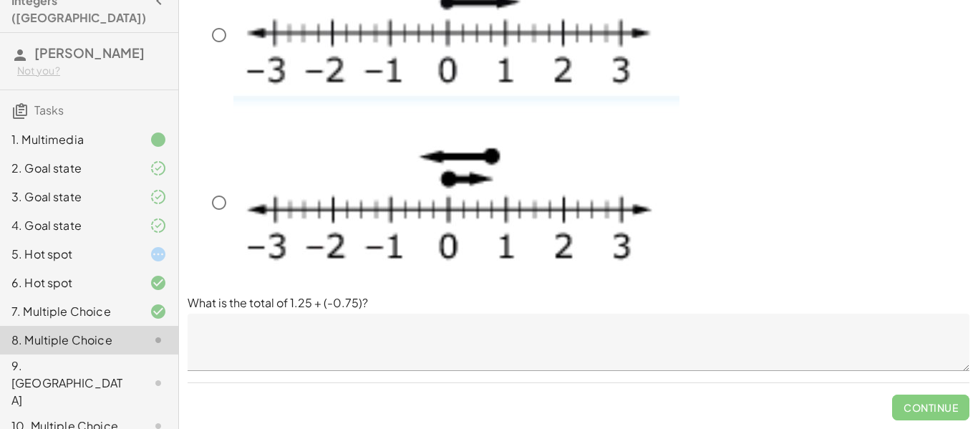
click at [252, 352] on textarea at bounding box center [579, 342] width 782 height 57
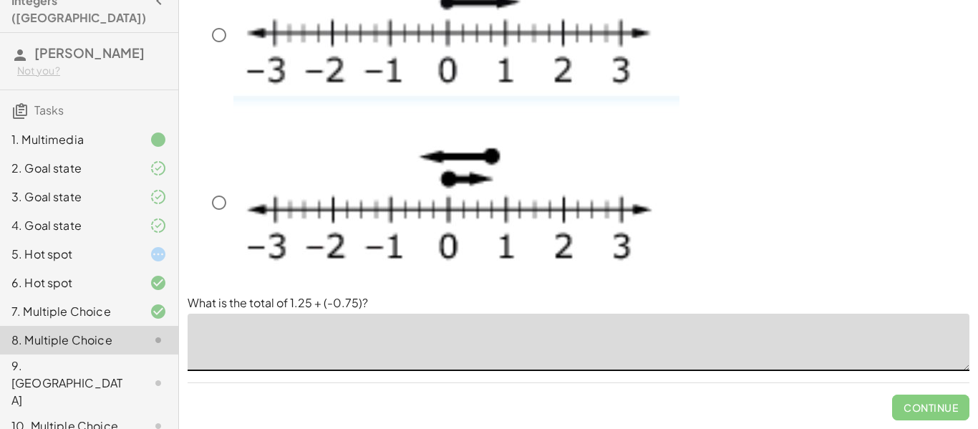
click at [324, 361] on textarea at bounding box center [579, 342] width 782 height 57
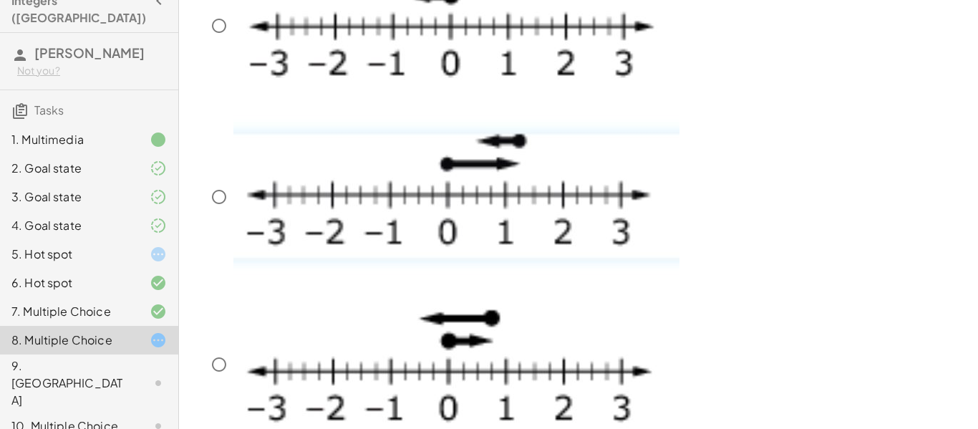
scroll to position [274, 0]
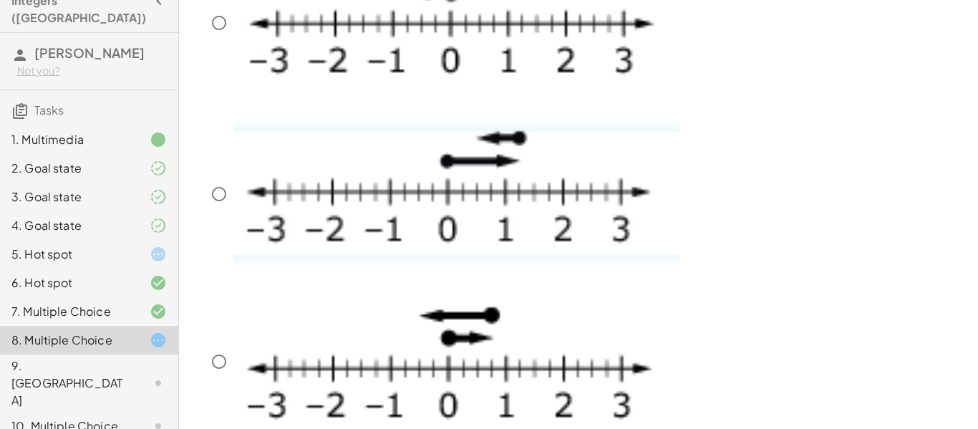
type textarea "***"
click at [617, 206] on img at bounding box center [456, 192] width 446 height 160
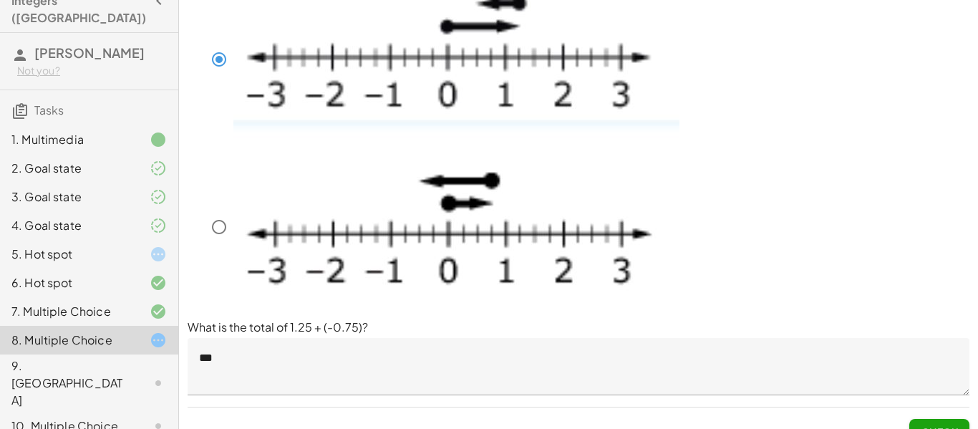
scroll to position [433, 0]
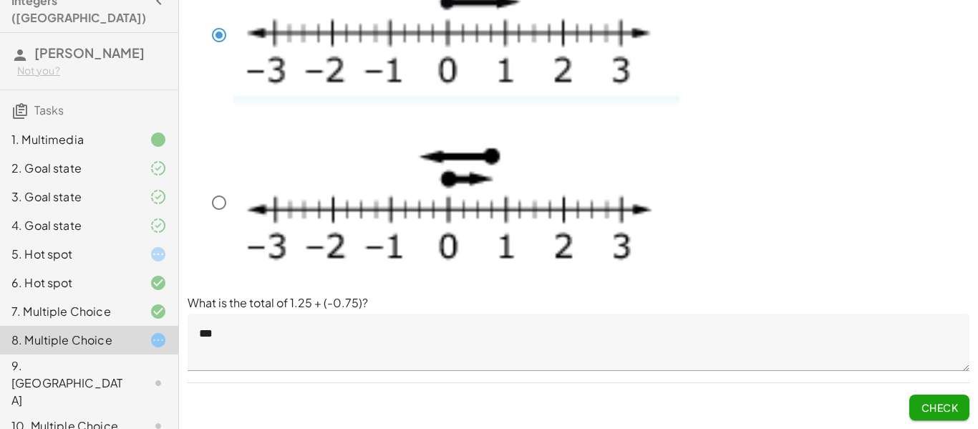
click at [959, 402] on button "Check" at bounding box center [939, 407] width 60 height 26
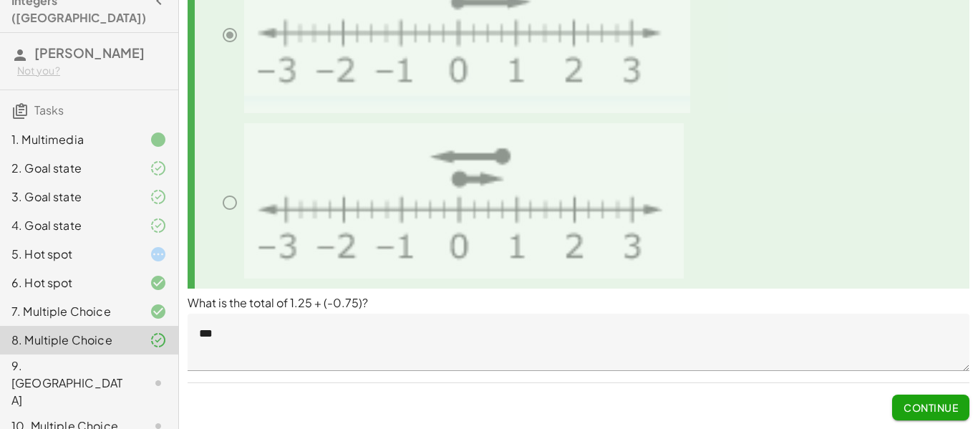
click at [939, 419] on button "Continue" at bounding box center [930, 407] width 77 height 26
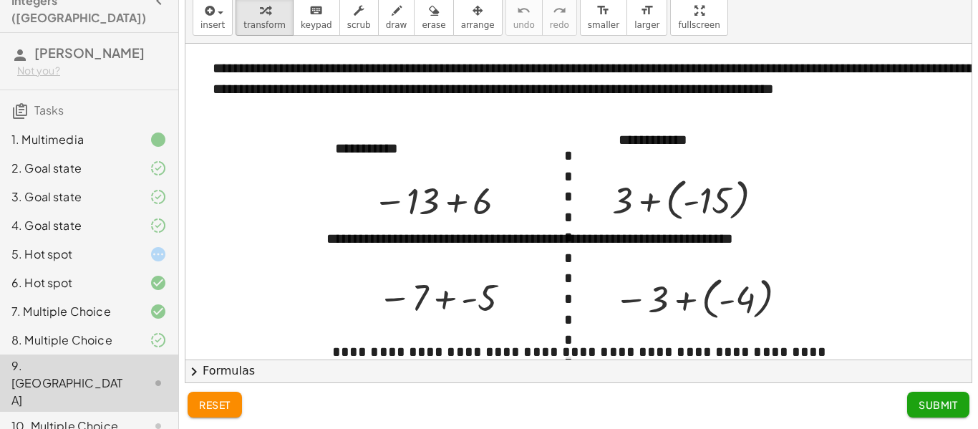
scroll to position [45, 0]
click at [168, 412] on div "8. Multiple Choice" at bounding box center [89, 426] width 178 height 29
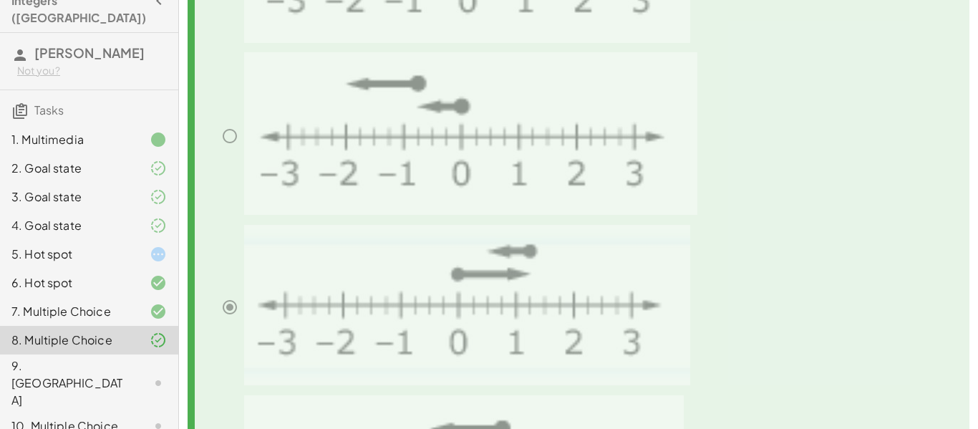
scroll to position [0, 0]
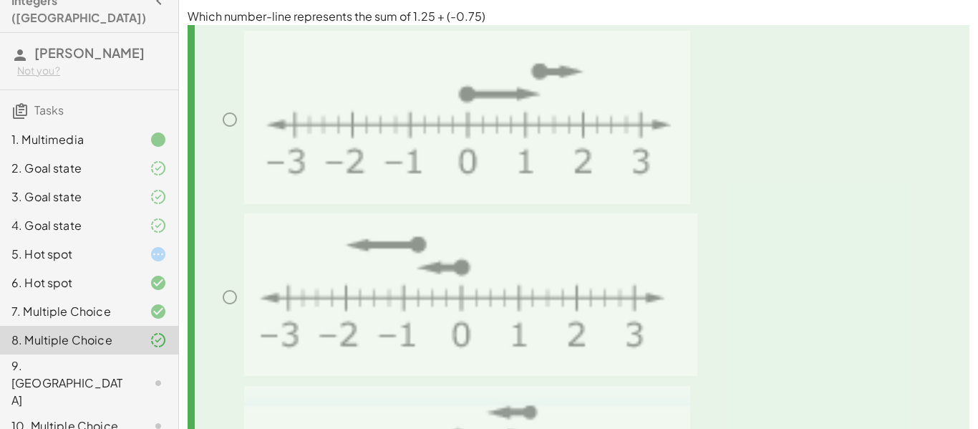
click at [120, 357] on div "9. [GEOGRAPHIC_DATA]" at bounding box center [68, 383] width 115 height 52
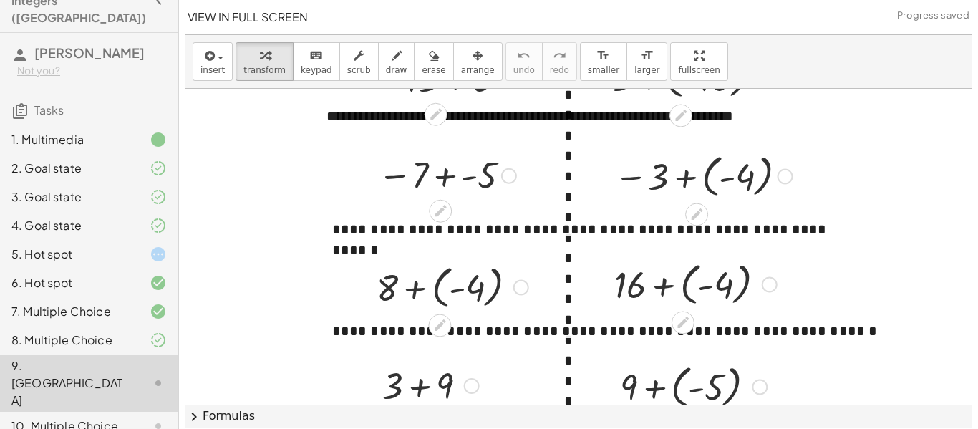
scroll to position [180, 0]
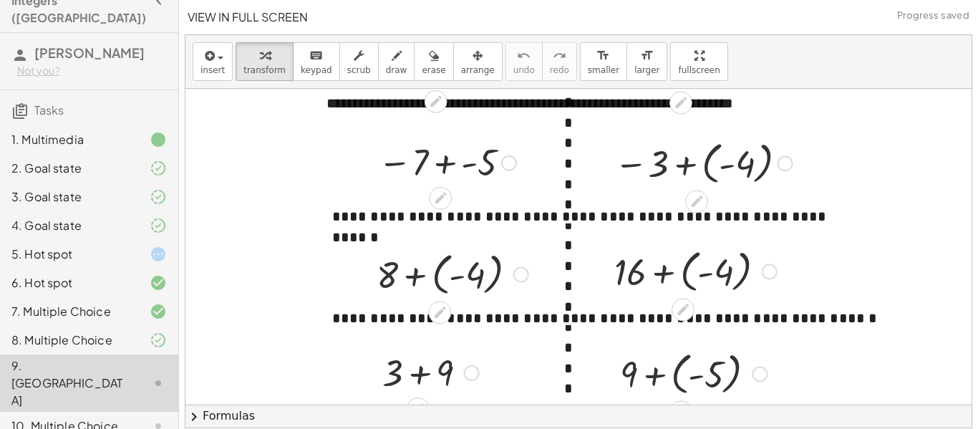
click at [143, 246] on div at bounding box center [147, 254] width 40 height 17
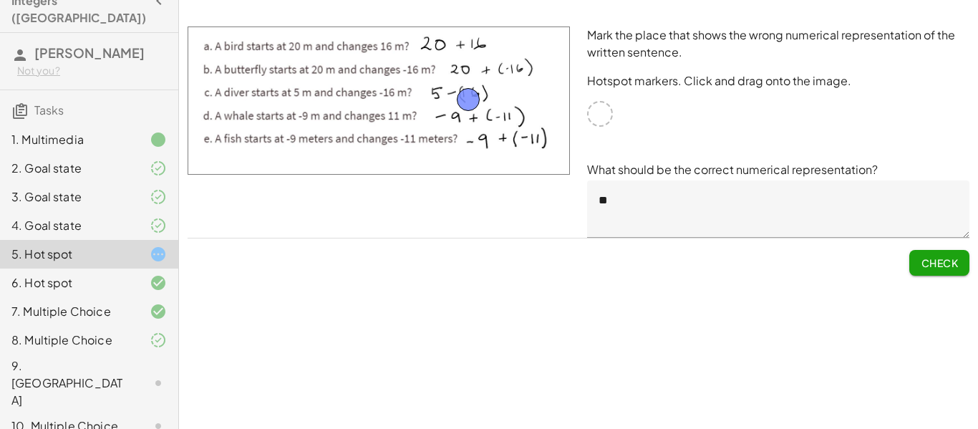
drag, startPoint x: 481, startPoint y: 102, endPoint x: 461, endPoint y: 96, distance: 21.1
click at [461, 96] on div at bounding box center [379, 100] width 382 height 148
drag, startPoint x: 461, startPoint y: 96, endPoint x: 442, endPoint y: 92, distance: 19.8
click at [637, 198] on textarea "**" at bounding box center [778, 208] width 382 height 57
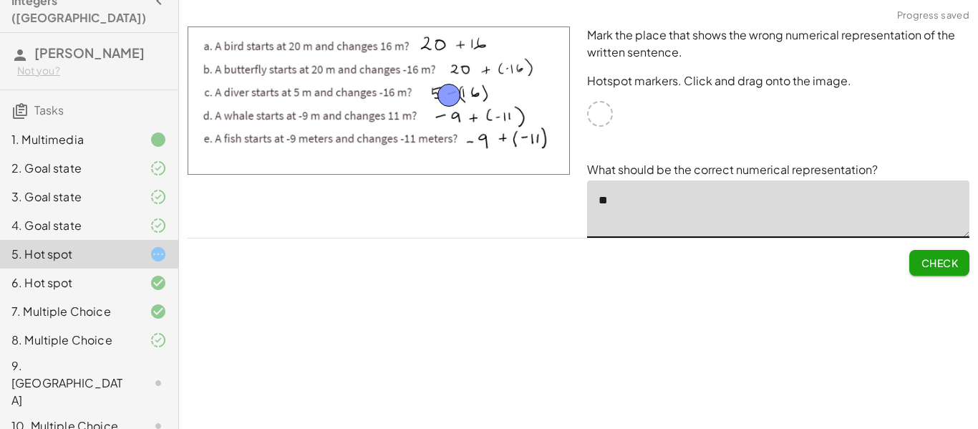
type textarea "*"
type textarea "*****"
click at [941, 256] on button "Check" at bounding box center [939, 263] width 60 height 26
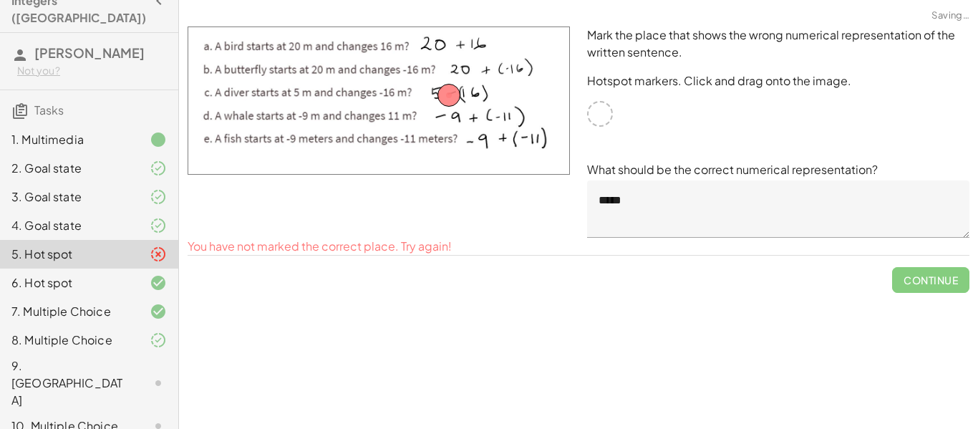
click at [845, 208] on textarea "*****" at bounding box center [778, 208] width 382 height 57
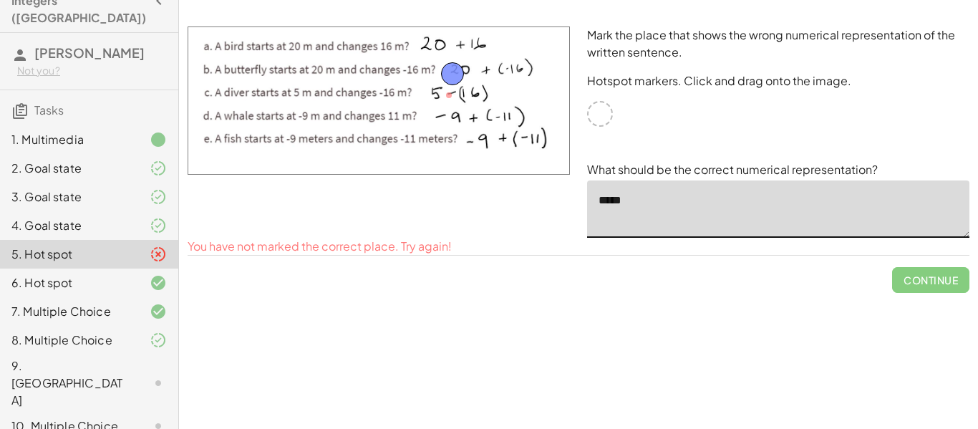
drag, startPoint x: 443, startPoint y: 96, endPoint x: 447, endPoint y: 74, distance: 21.9
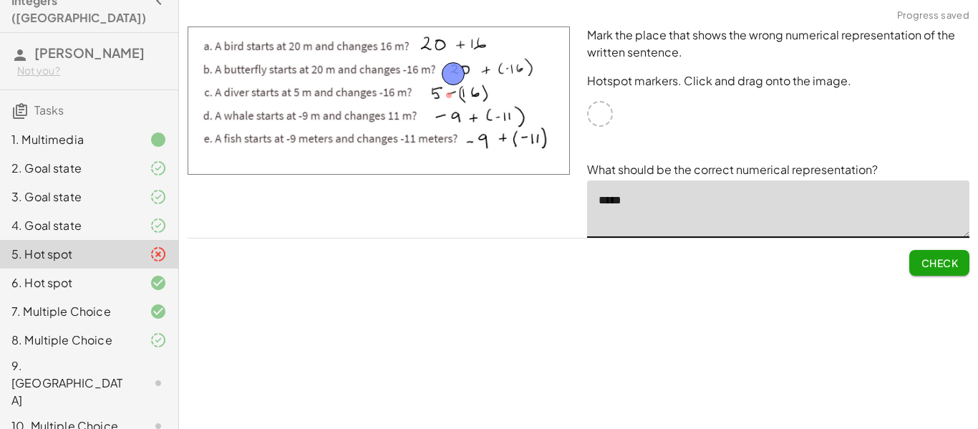
drag, startPoint x: 723, startPoint y: 205, endPoint x: 584, endPoint y: 182, distance: 140.8
click at [584, 182] on div "Mark the place that shows the wrong numerical representation of the written sen…" at bounding box center [777, 132] width 399 height 228
type textarea "******"
click at [935, 275] on button "Check" at bounding box center [939, 263] width 60 height 26
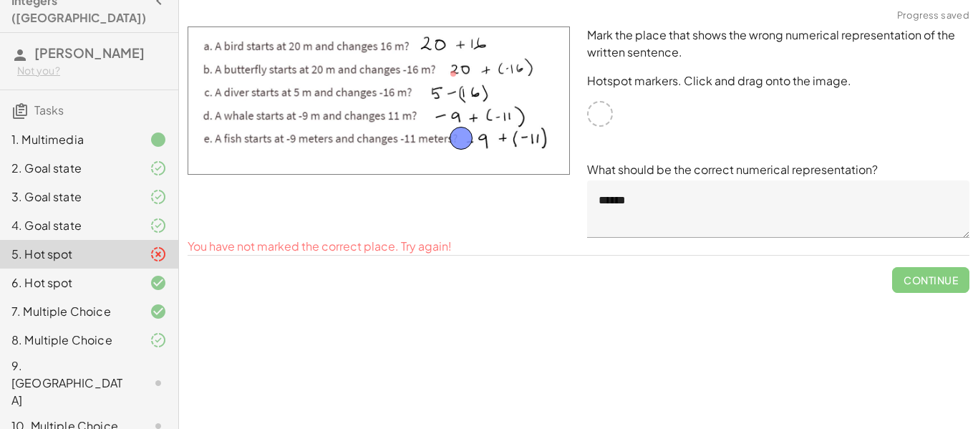
drag, startPoint x: 461, startPoint y: 69, endPoint x: 469, endPoint y: 137, distance: 68.5
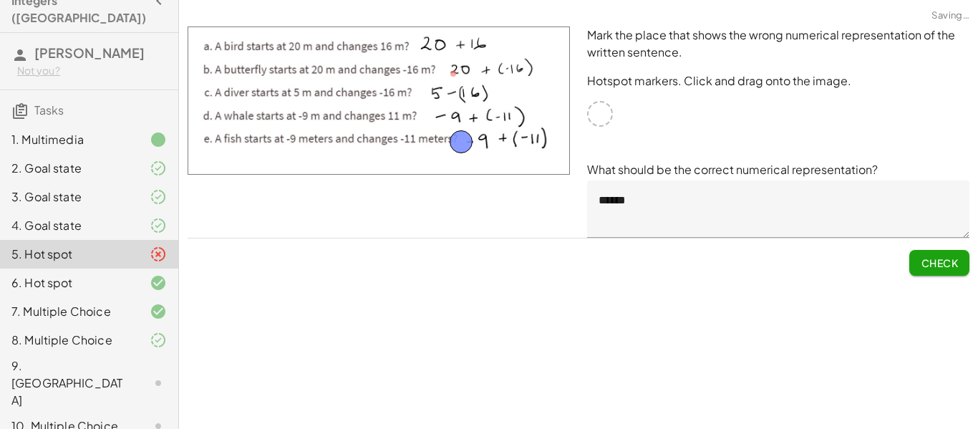
click at [912, 269] on button "Check" at bounding box center [939, 263] width 60 height 26
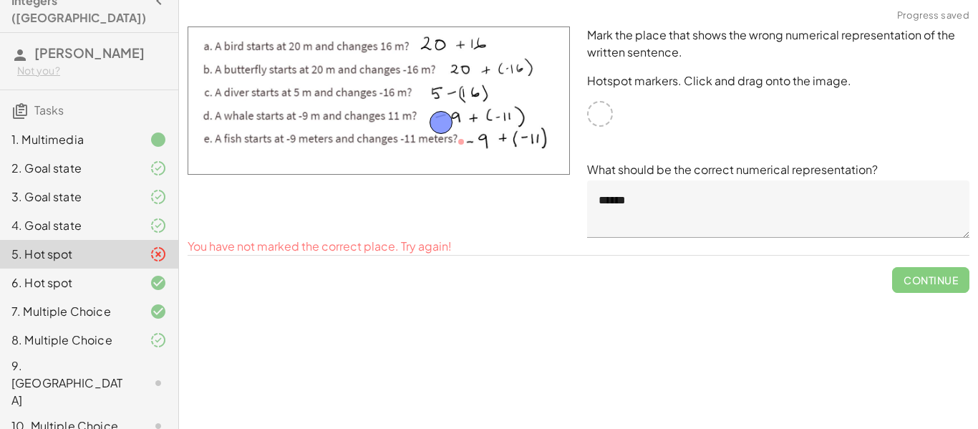
drag, startPoint x: 452, startPoint y: 132, endPoint x: 430, endPoint y: 112, distance: 30.4
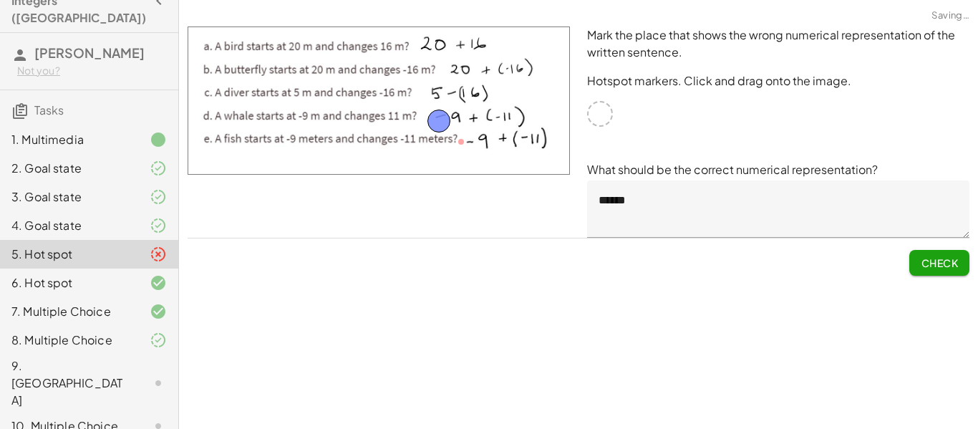
click at [943, 256] on span "Check" at bounding box center [939, 262] width 37 height 13
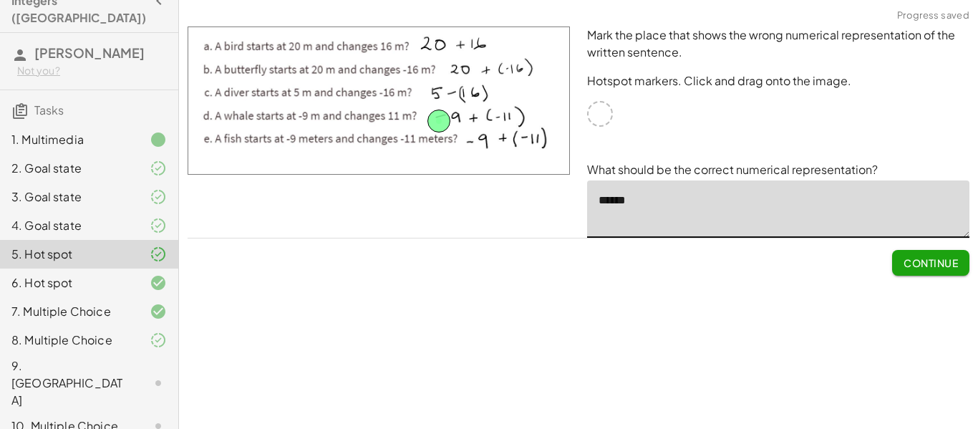
drag, startPoint x: 660, startPoint y: 196, endPoint x: 586, endPoint y: 199, distance: 74.5
click at [586, 199] on div "Mark the place that shows the wrong numerical representation of the written sen…" at bounding box center [777, 132] width 399 height 228
type textarea "*****"
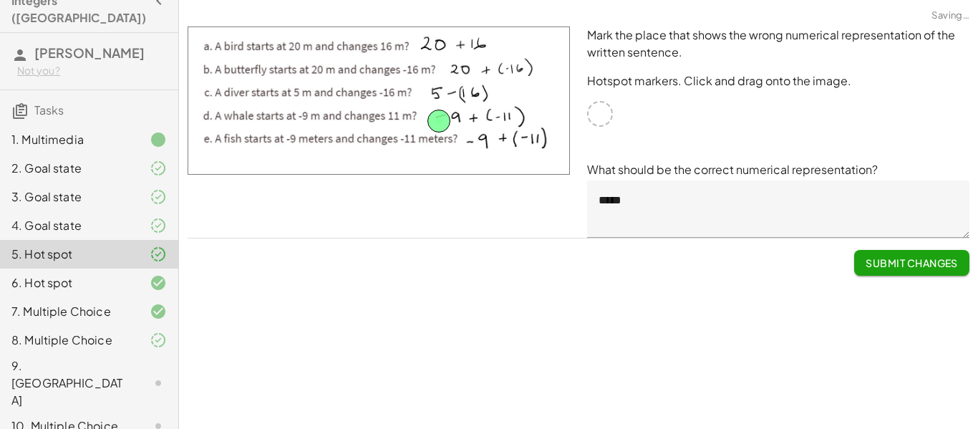
click at [892, 268] on span "Submit Changes" at bounding box center [911, 262] width 92 height 13
click at [901, 266] on button "Continue" at bounding box center [930, 263] width 77 height 26
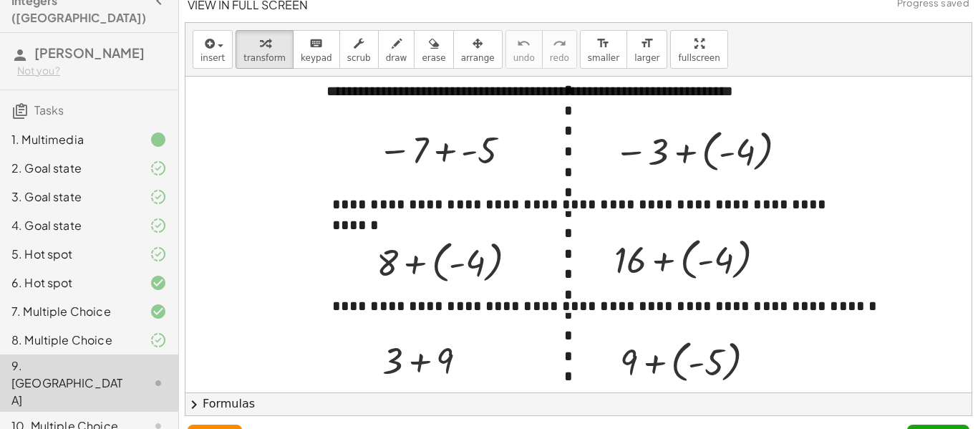
scroll to position [45, 0]
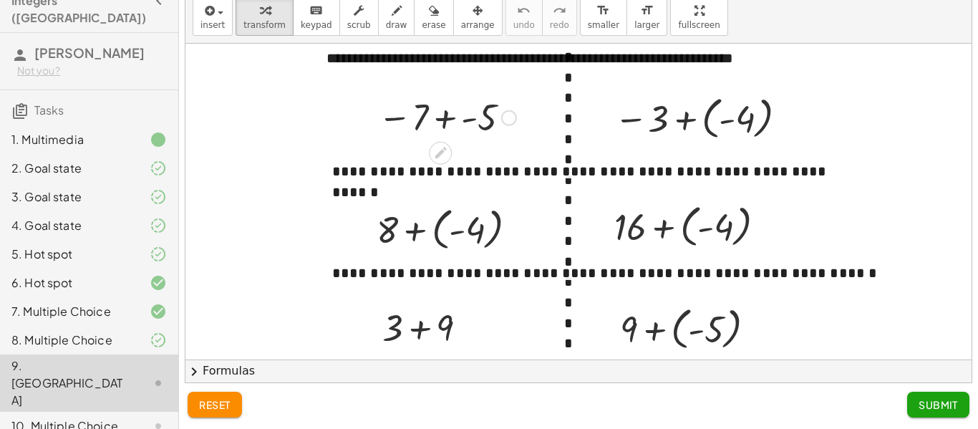
click at [379, 132] on div at bounding box center [447, 116] width 152 height 47
click at [485, 105] on div at bounding box center [447, 116] width 152 height 47
click at [441, 118] on div "− 7 + - 5 −" at bounding box center [441, 118] width 0 height 0
click at [466, 119] on div at bounding box center [447, 116] width 136 height 47
click at [717, 125] on div at bounding box center [703, 117] width 193 height 52
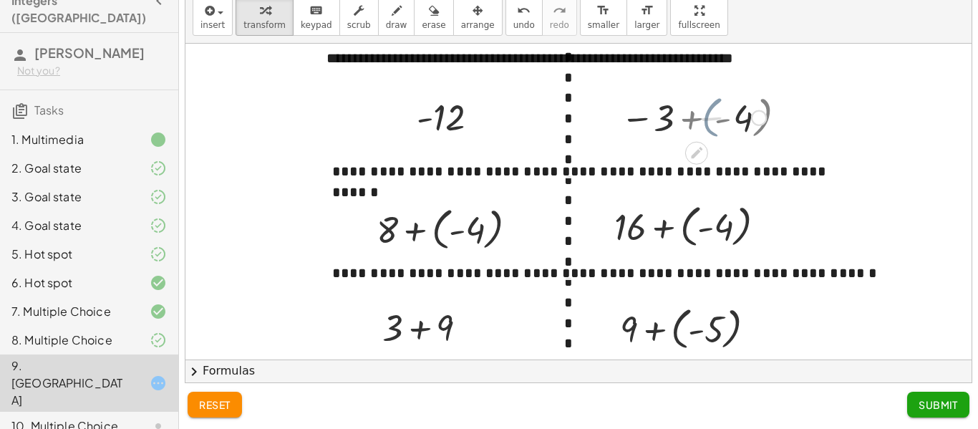
click at [717, 125] on div at bounding box center [703, 116] width 140 height 47
click at [419, 229] on div at bounding box center [452, 228] width 166 height 52
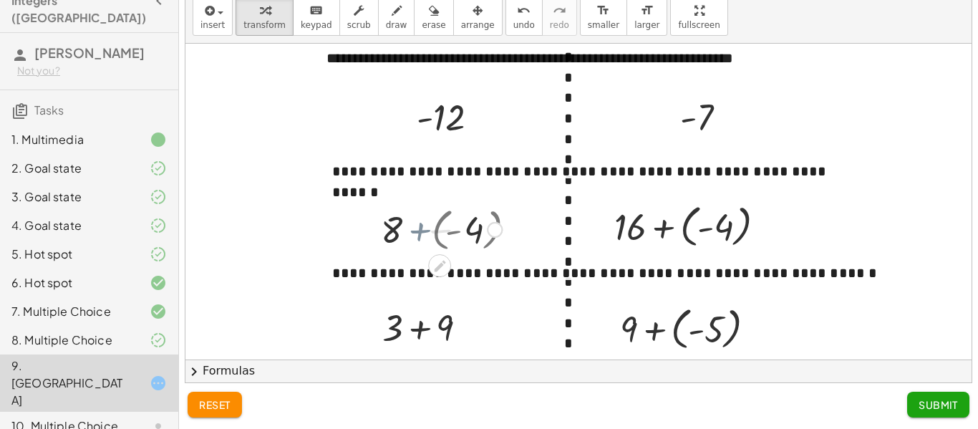
click at [419, 229] on div at bounding box center [452, 228] width 114 height 49
click at [472, 233] on div at bounding box center [452, 228] width 114 height 49
click at [666, 239] on div at bounding box center [695, 225] width 177 height 52
click at [666, 239] on div at bounding box center [695, 224] width 125 height 49
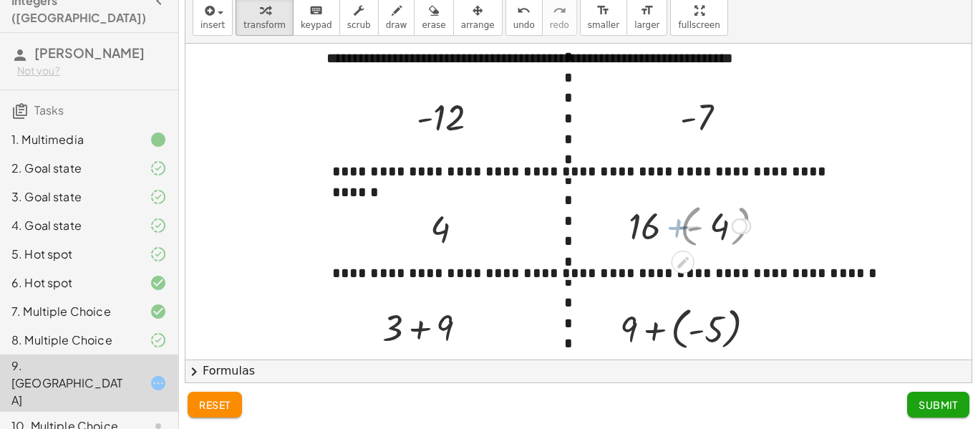
click at [666, 239] on div at bounding box center [695, 224] width 125 height 49
click at [611, 255] on div "- +" at bounding box center [635, 246] width 643 height 24
click at [472, 320] on div at bounding box center [472, 328] width 16 height 16
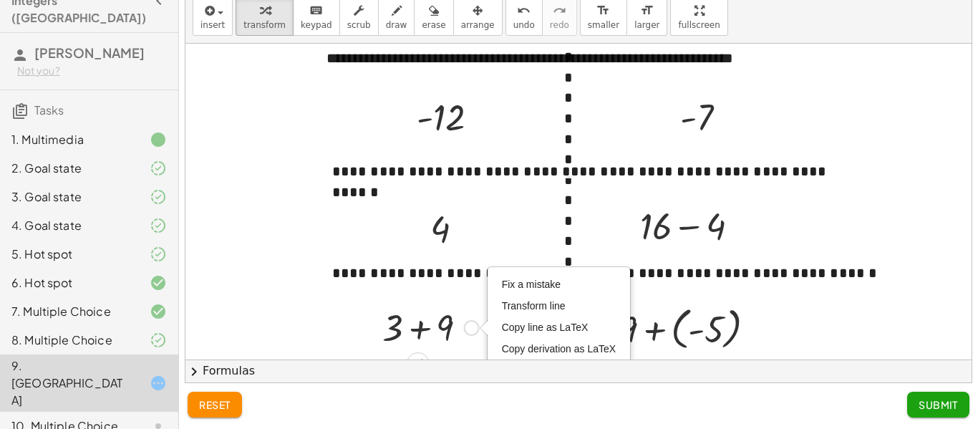
click at [431, 324] on div at bounding box center [430, 326] width 111 height 49
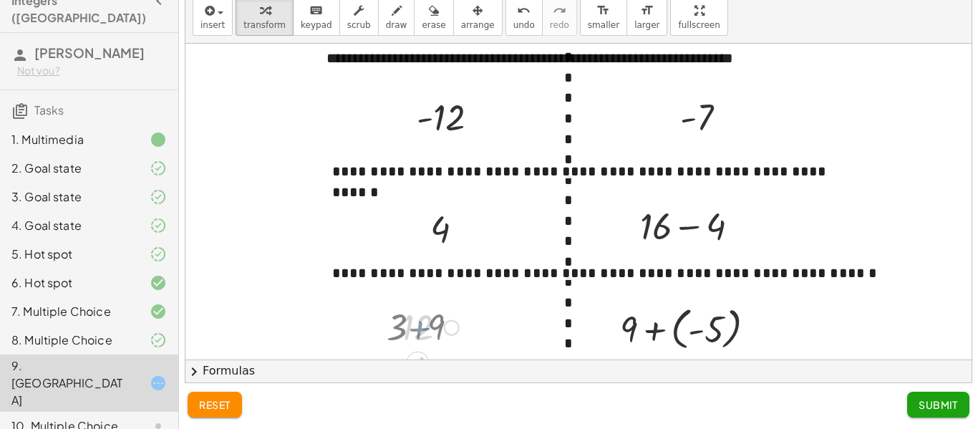
click at [431, 324] on div at bounding box center [430, 326] width 72 height 47
click at [715, 237] on div at bounding box center [695, 224] width 125 height 49
click at [719, 309] on div at bounding box center [693, 327] width 161 height 52
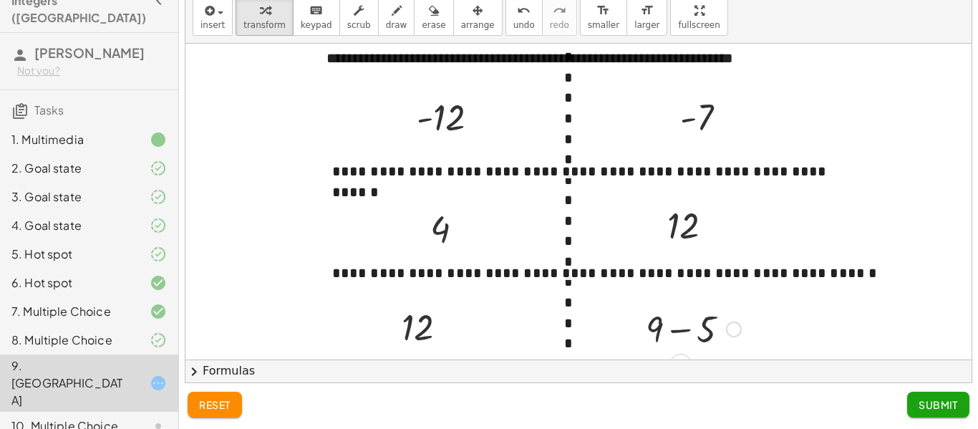
click at [709, 321] on div at bounding box center [694, 328] width 110 height 49
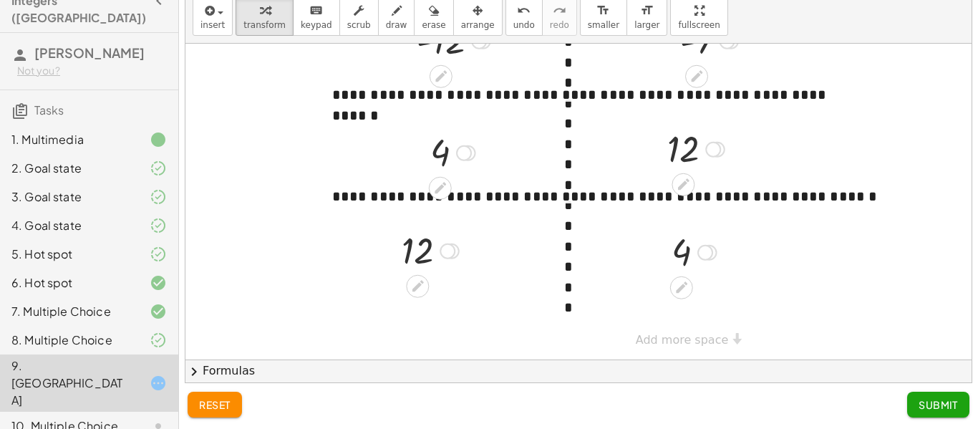
click at [948, 425] on div "reset Submit" at bounding box center [578, 406] width 799 height 46
click at [949, 416] on button "Submit" at bounding box center [938, 405] width 62 height 26
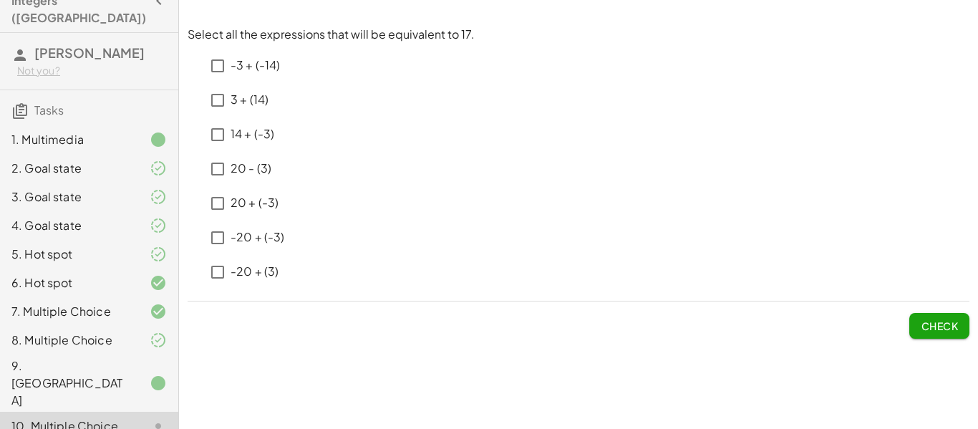
click at [256, 106] on p "3 + (14) ﻿" at bounding box center [250, 100] width 38 height 16
click at [263, 167] on p "20 - (3)" at bounding box center [251, 168] width 41 height 16
click at [238, 204] on p "20 + (-3)" at bounding box center [255, 203] width 48 height 16
click at [941, 336] on button "Check" at bounding box center [939, 326] width 60 height 26
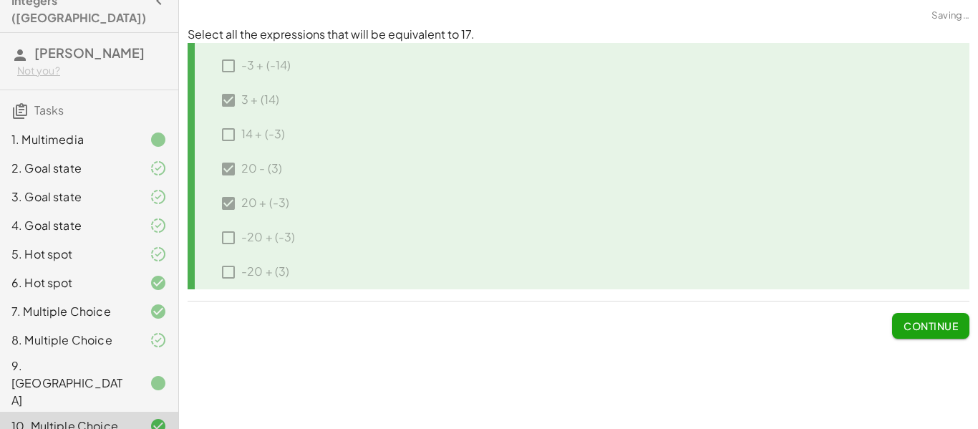
click at [907, 326] on span "Continue" at bounding box center [930, 325] width 54 height 13
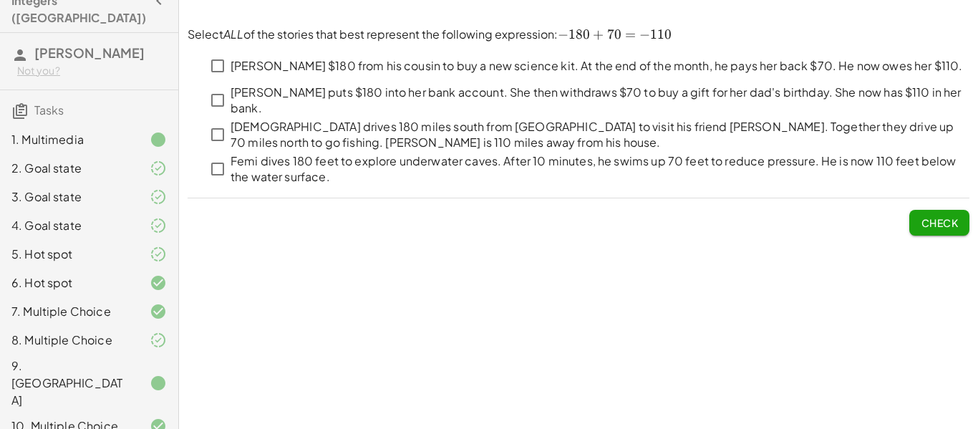
click at [839, 51] on label "[PERSON_NAME] $180 from his cousin to buy a new science kit. At the end of the …" at bounding box center [597, 66] width 732 height 34
click at [530, 122] on p "[DEMOGRAPHIC_DATA] drives 180 miles south from [GEOGRAPHIC_DATA] to visit his f…" at bounding box center [600, 135] width 739 height 32
click at [459, 152] on label "Femi dives 180 feet to explore underwater caves. After 10 minutes, he swims up …" at bounding box center [600, 169] width 739 height 34
click at [949, 223] on span "Check" at bounding box center [939, 222] width 37 height 13
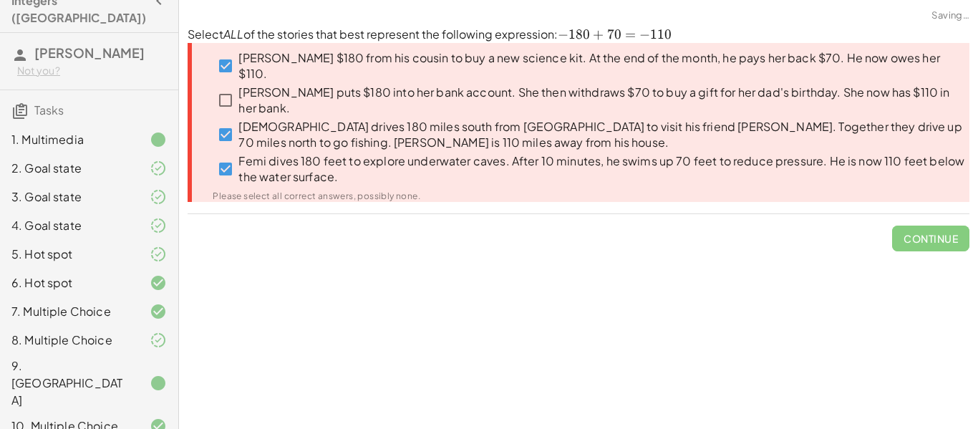
click at [406, 117] on label "[DEMOGRAPHIC_DATA] drives 180 miles south from [GEOGRAPHIC_DATA] to visit his f…" at bounding box center [603, 134] width 731 height 34
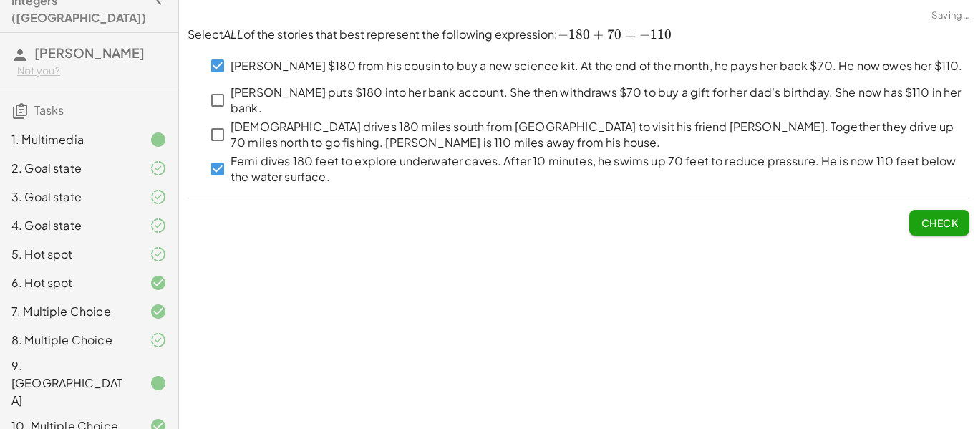
click at [950, 228] on span "Check" at bounding box center [939, 222] width 37 height 13
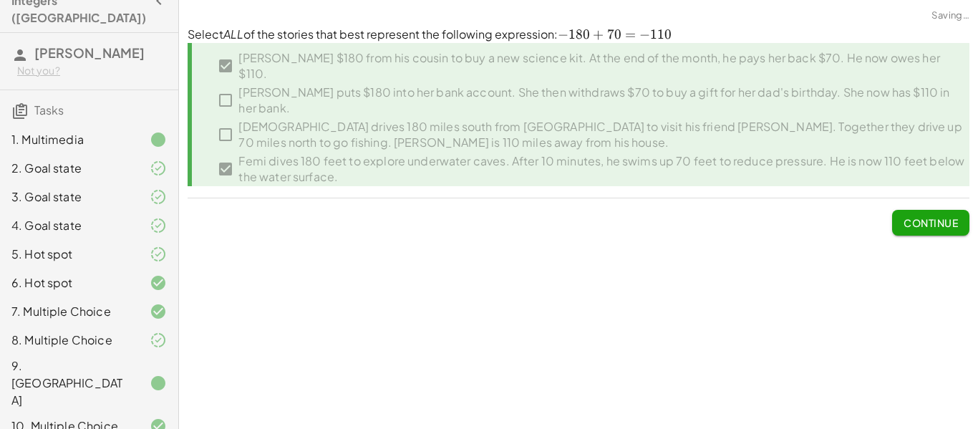
click at [947, 225] on span "Continue" at bounding box center [930, 222] width 54 height 13
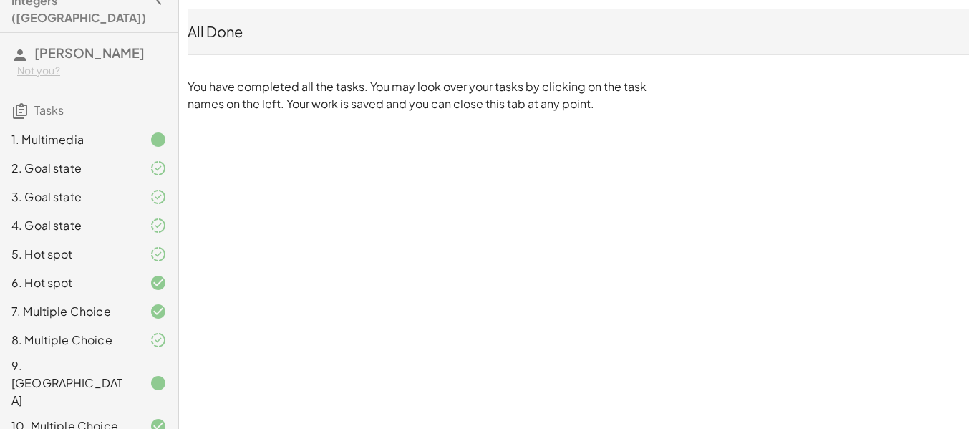
click at [0, 0] on div "Integers: Adding Integers ([GEOGRAPHIC_DATA]) [PERSON_NAME] Not you? Tasks 1. M…" at bounding box center [0, 0] width 0 height 0
click at [523, 47] on div "All Done" at bounding box center [579, 32] width 782 height 46
click at [520, 30] on div "All Done" at bounding box center [579, 31] width 782 height 20
click at [205, 29] on div "All Done" at bounding box center [579, 31] width 782 height 20
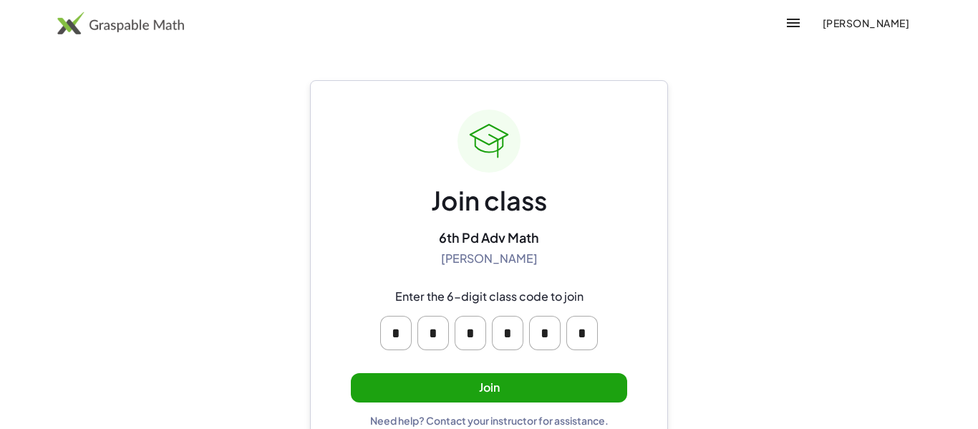
click at [829, 26] on span "[PERSON_NAME]" at bounding box center [865, 22] width 87 height 13
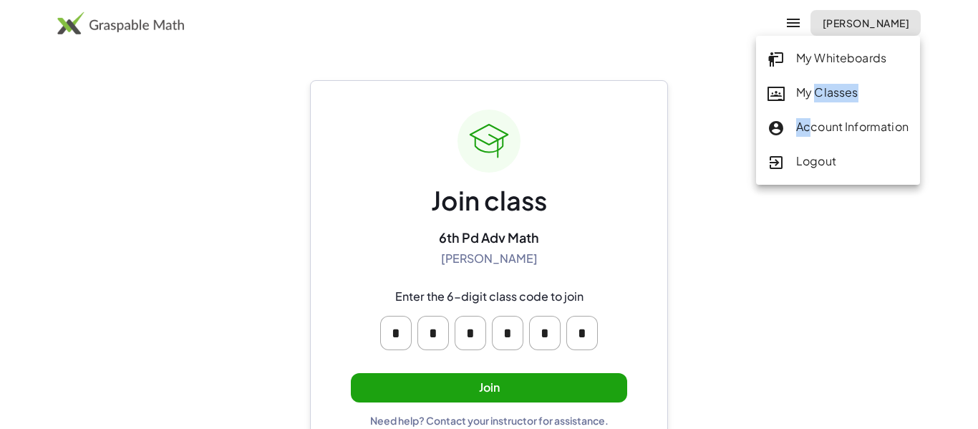
drag, startPoint x: 812, startPoint y: 112, endPoint x: 814, endPoint y: 94, distance: 18.0
click at [814, 94] on div "My Whiteboards My Classes Account Information Logout" at bounding box center [838, 110] width 164 height 149
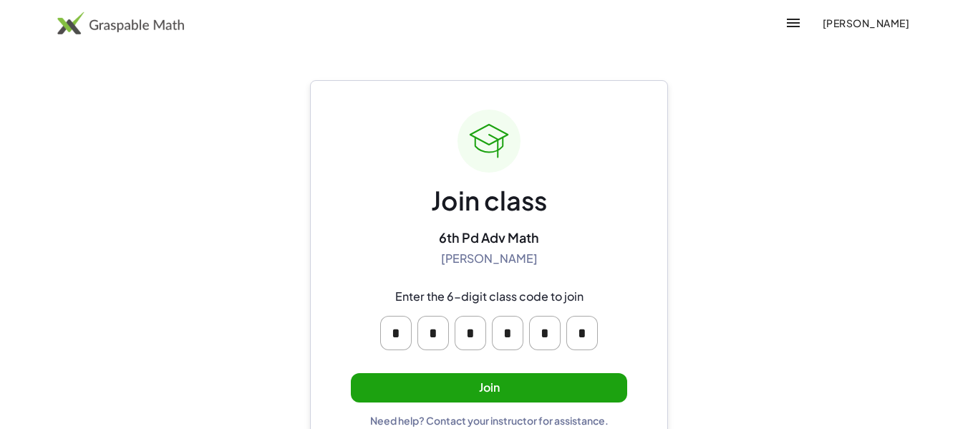
click at [814, 94] on main "Join class 6th Pd Adv Math Sandhya Mohanakrishnan Enter the 6-digit class code …" at bounding box center [489, 228] width 978 height 456
click at [838, 27] on span "[PERSON_NAME]" at bounding box center [865, 22] width 87 height 13
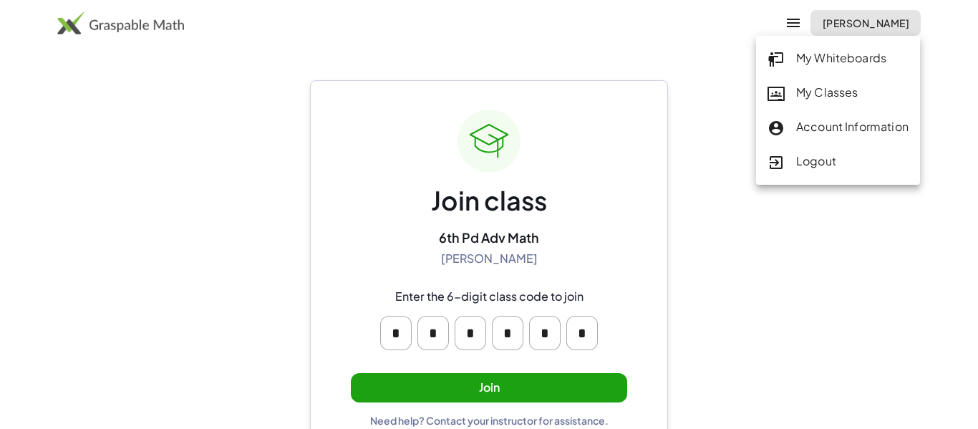
click at [817, 86] on div "My Classes" at bounding box center [837, 93] width 141 height 19
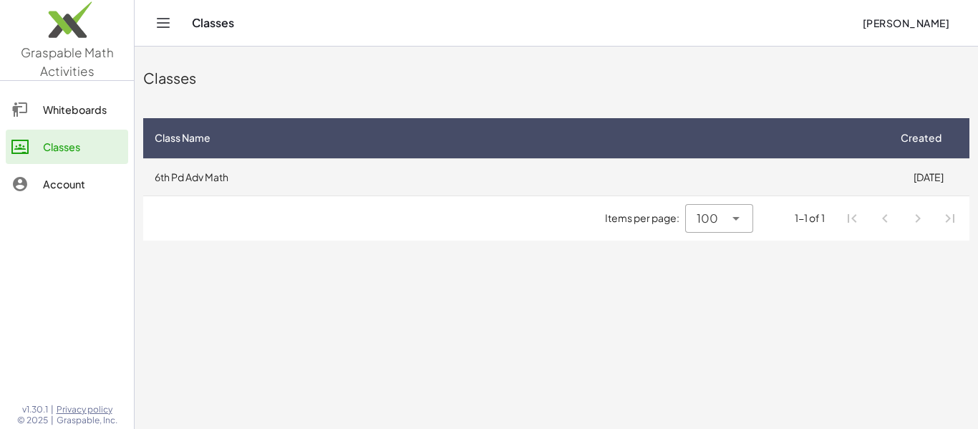
click at [854, 165] on td "6th Pd Adv Math" at bounding box center [515, 176] width 744 height 37
